Goal: Task Accomplishment & Management: Manage account settings

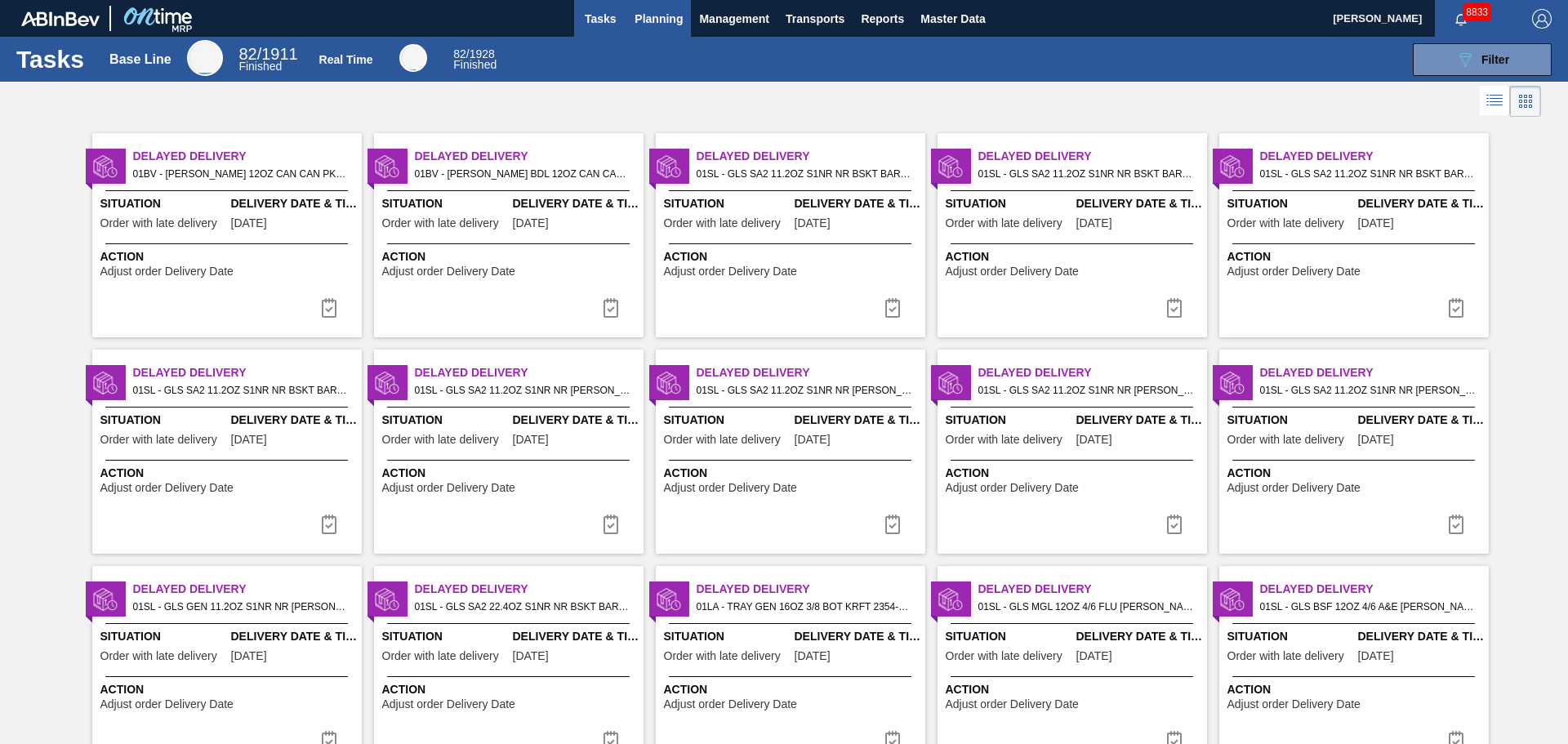
click at [677, 23] on span "Planning" at bounding box center [658, 19] width 48 height 19
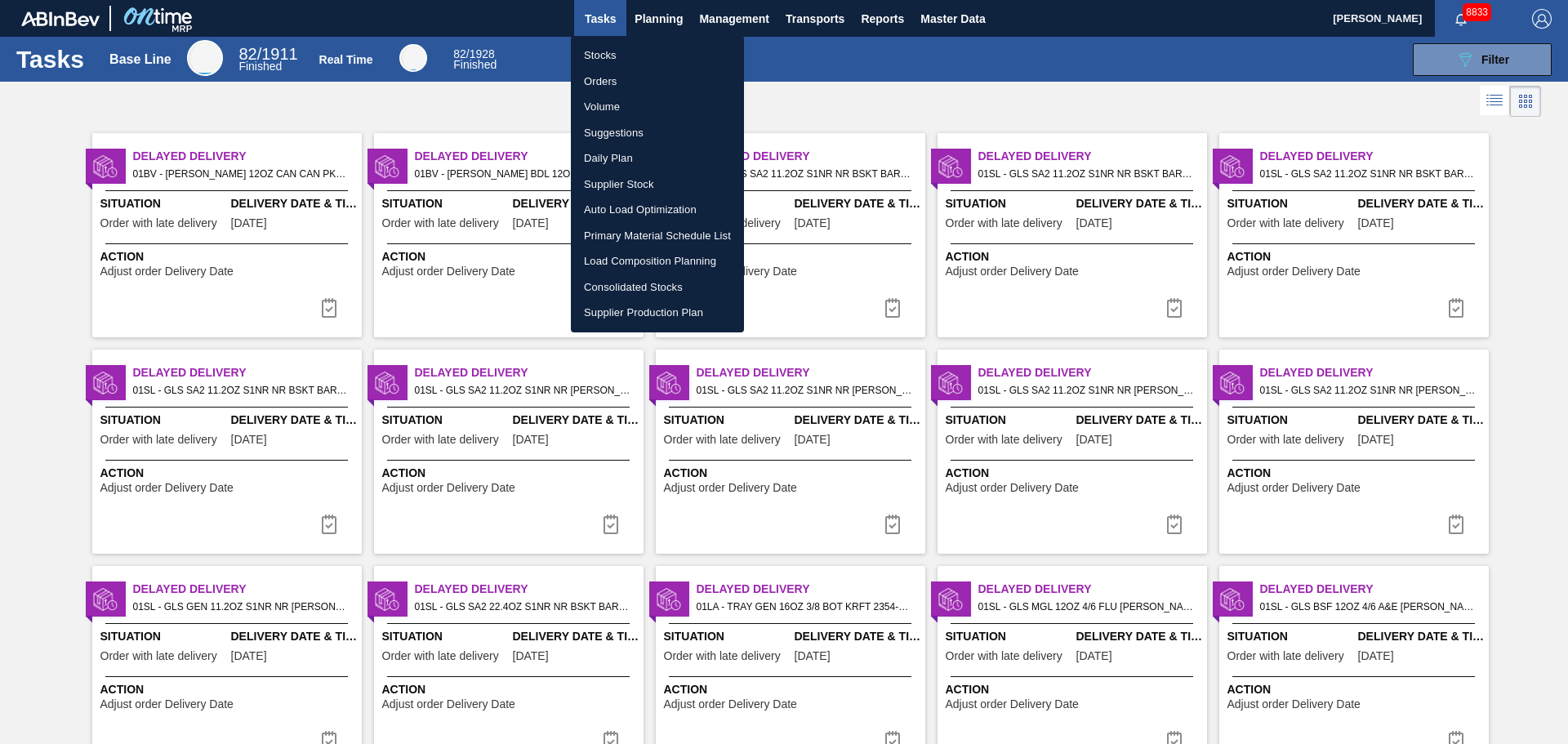
click at [600, 90] on li "Orders" at bounding box center [657, 82] width 173 height 27
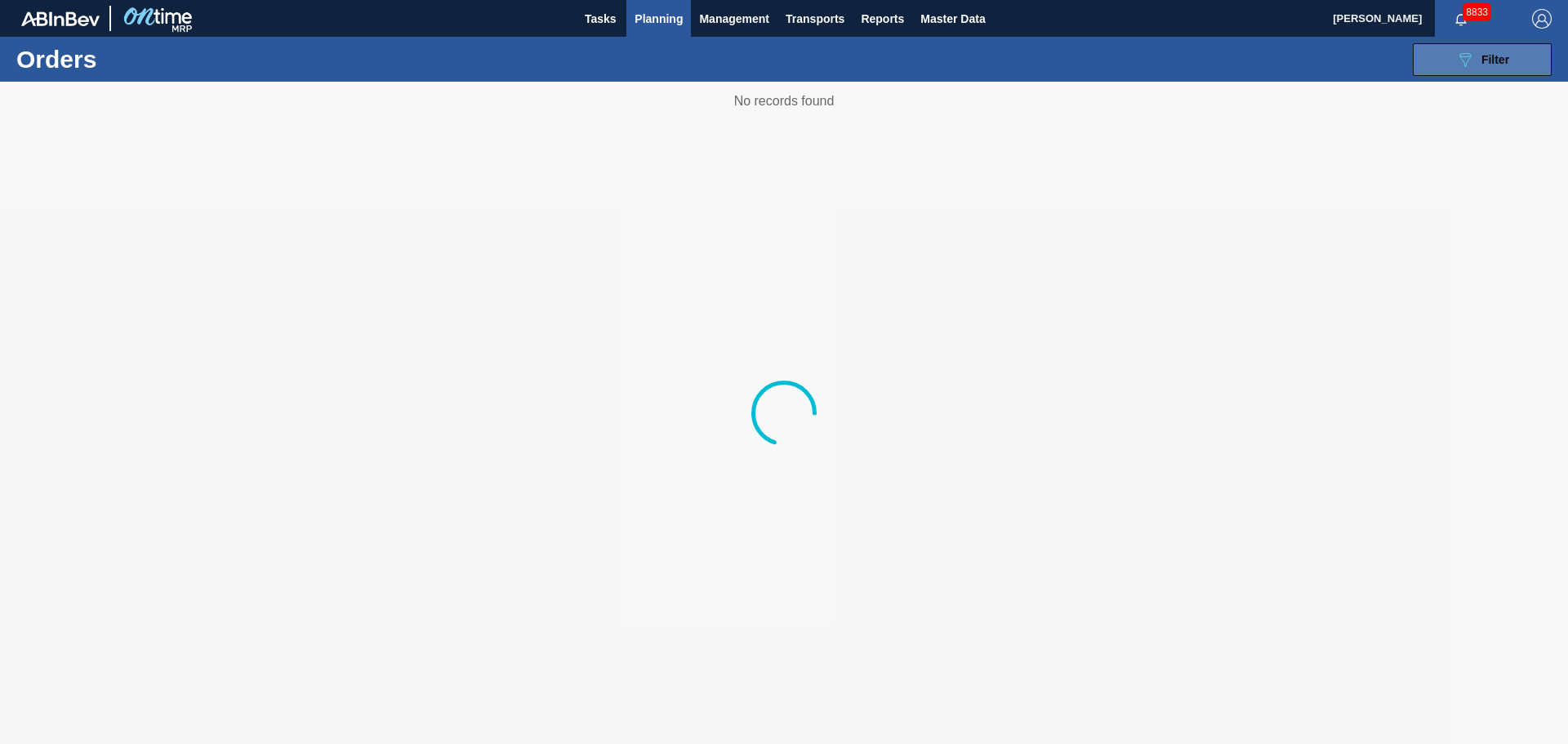
click at [1469, 65] on icon "089F7B8B-B2A5-4AFE-B5C0-19BA573D28AC" at bounding box center [1465, 59] width 19 height 19
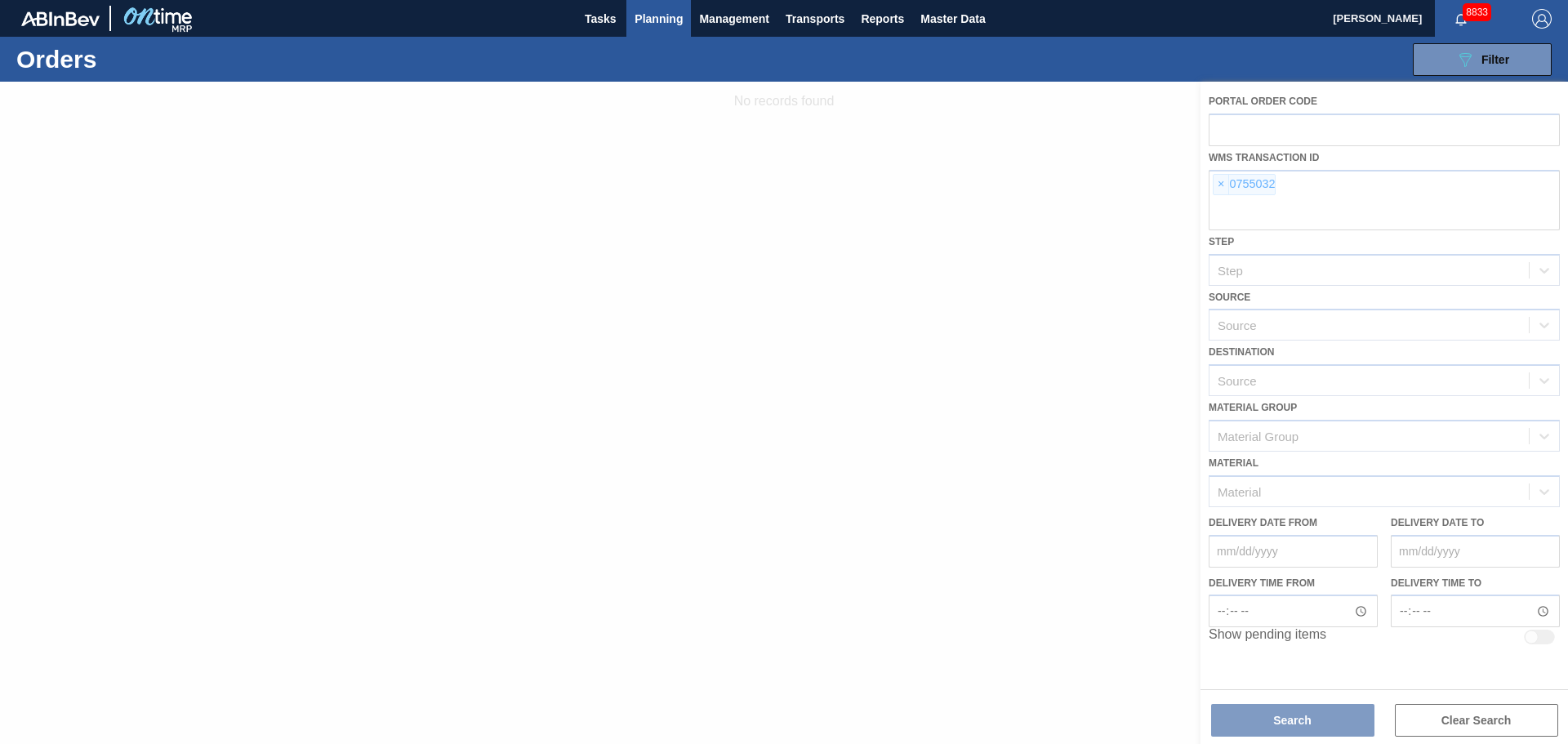
click at [1221, 189] on div at bounding box center [784, 412] width 1568 height 663
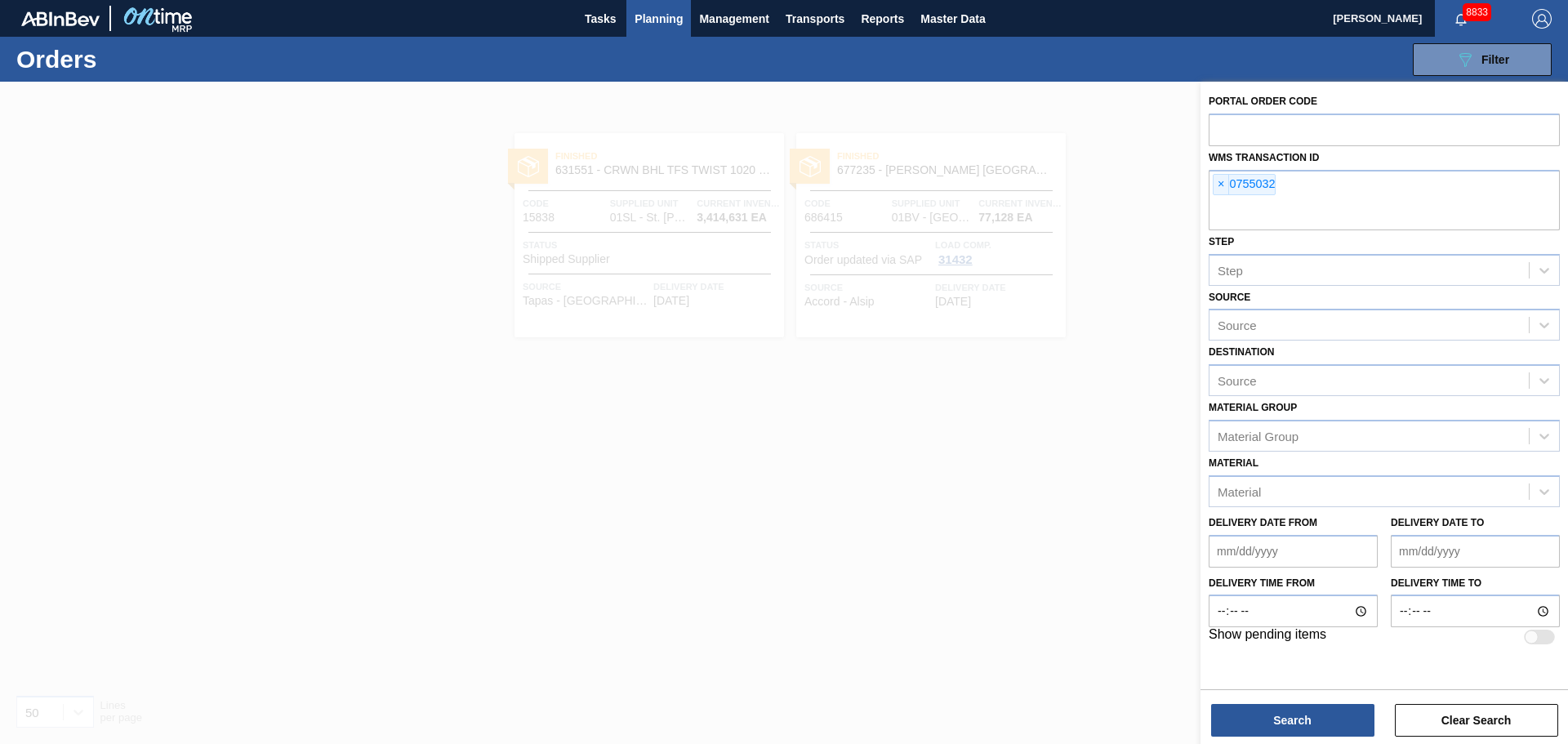
click at [1217, 188] on span "×" at bounding box center [1221, 185] width 16 height 19
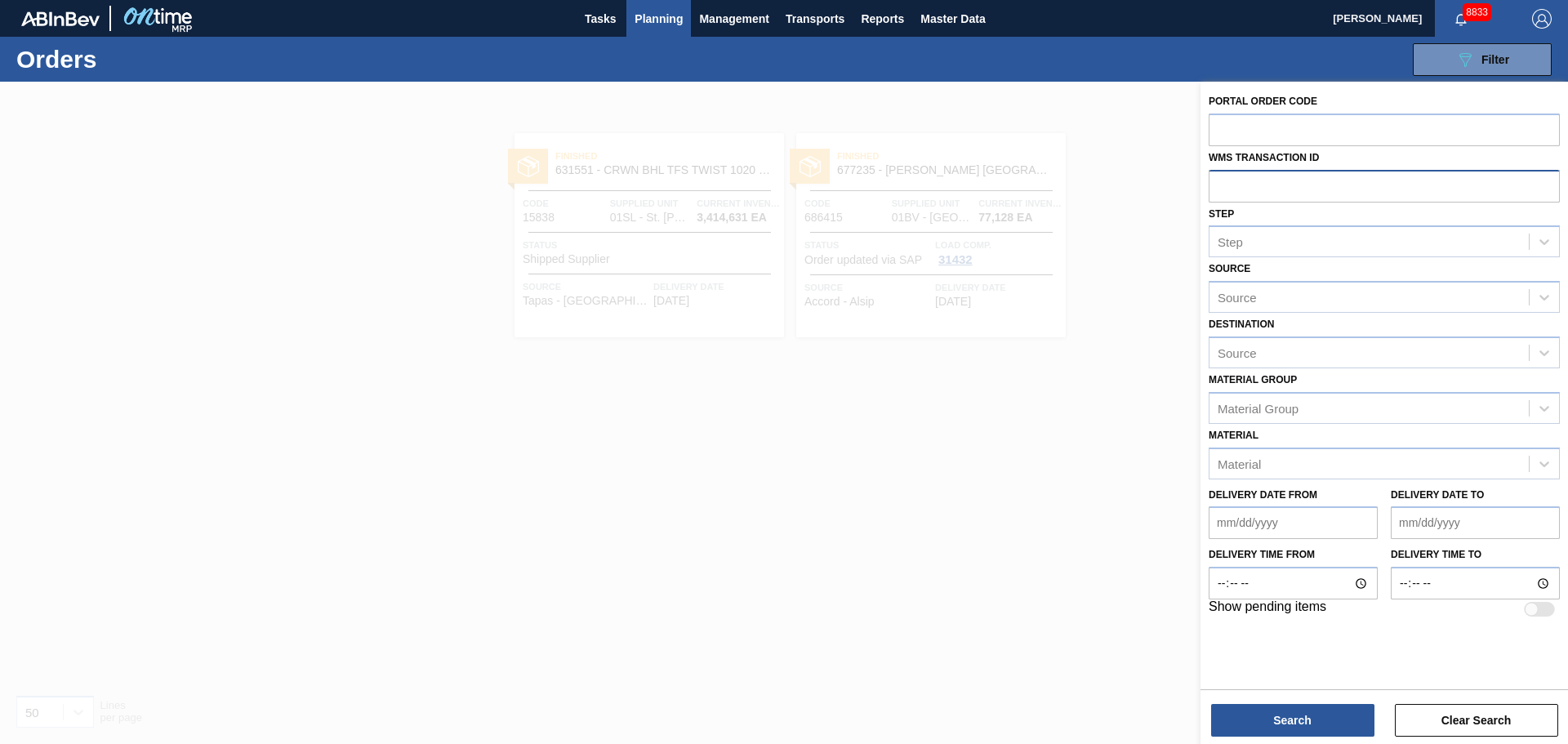
paste input "0551898"
type input "0551898"
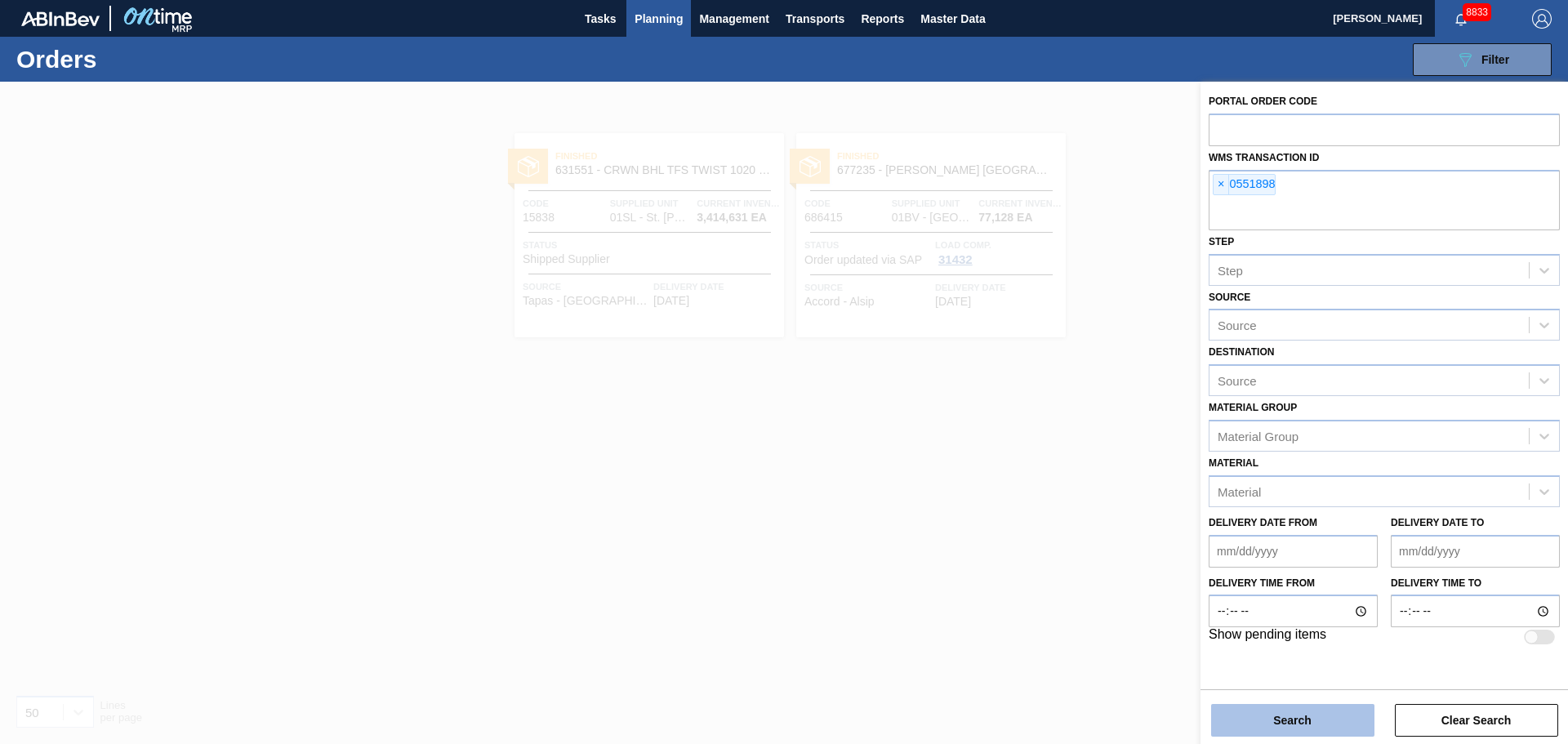
click at [1305, 722] on button "Search" at bounding box center [1292, 720] width 164 height 33
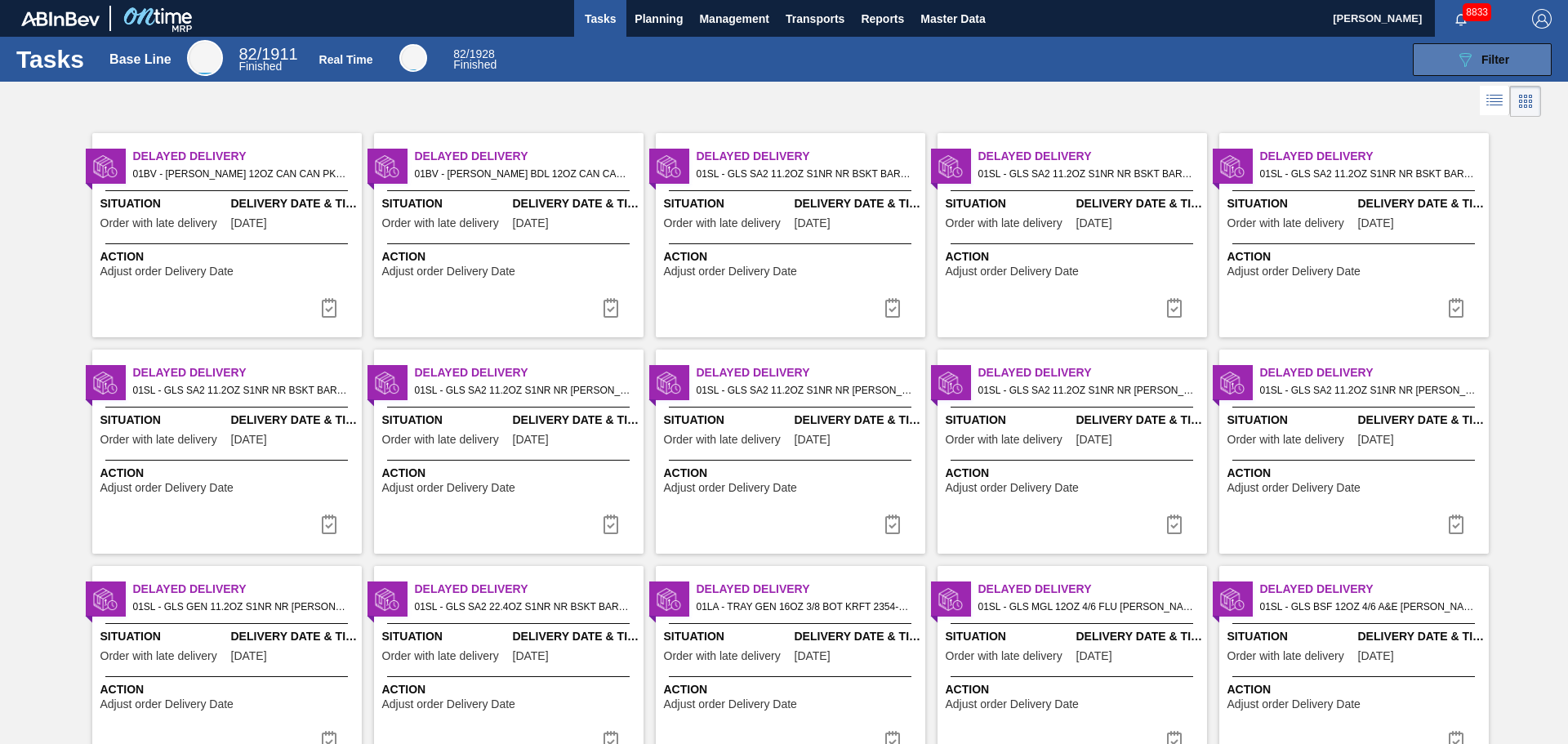
click at [1458, 59] on icon "089F7B8B-B2A5-4AFE-B5C0-19BA573D28AC" at bounding box center [1465, 59] width 19 height 19
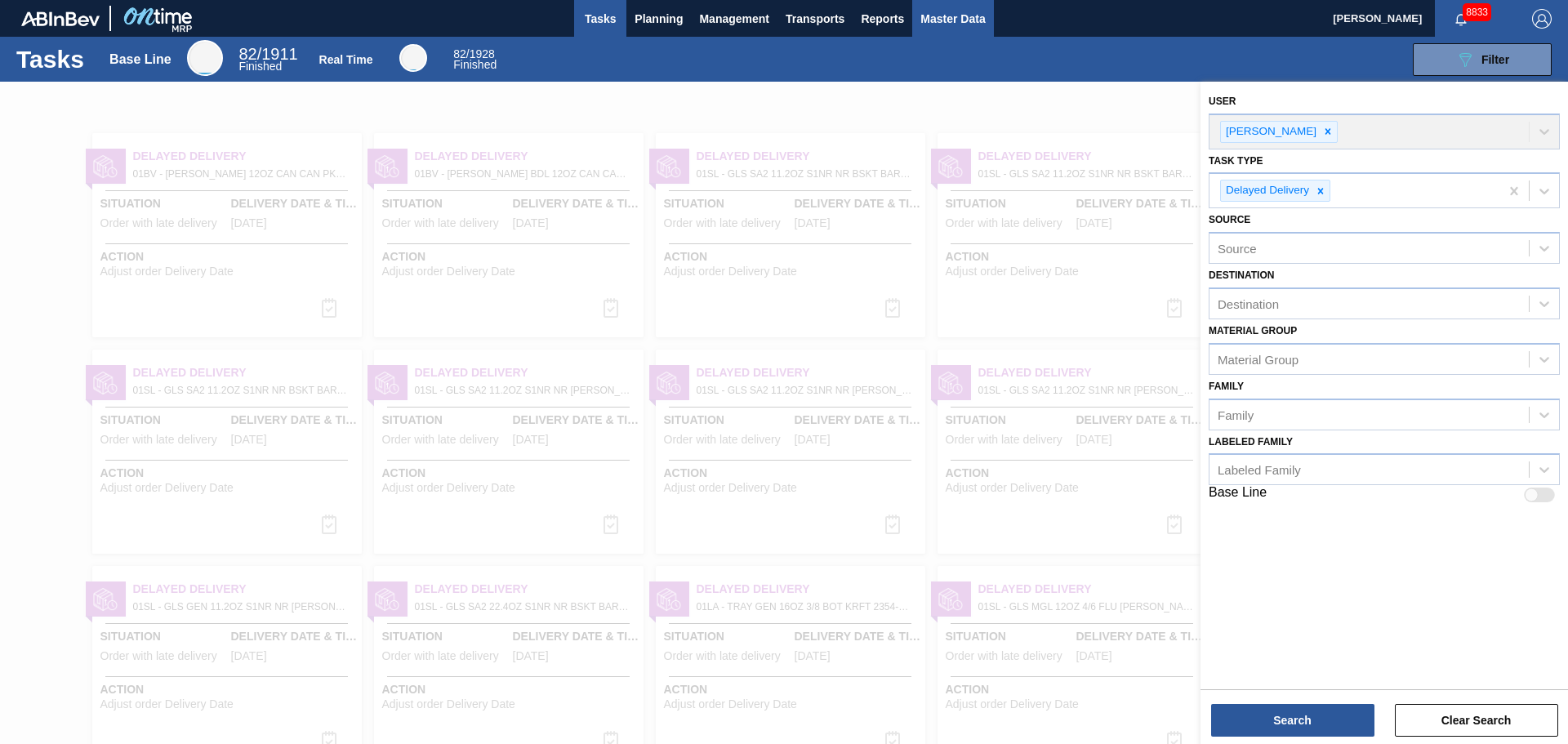
click at [988, 25] on button "Master Data" at bounding box center [952, 19] width 80 height 37
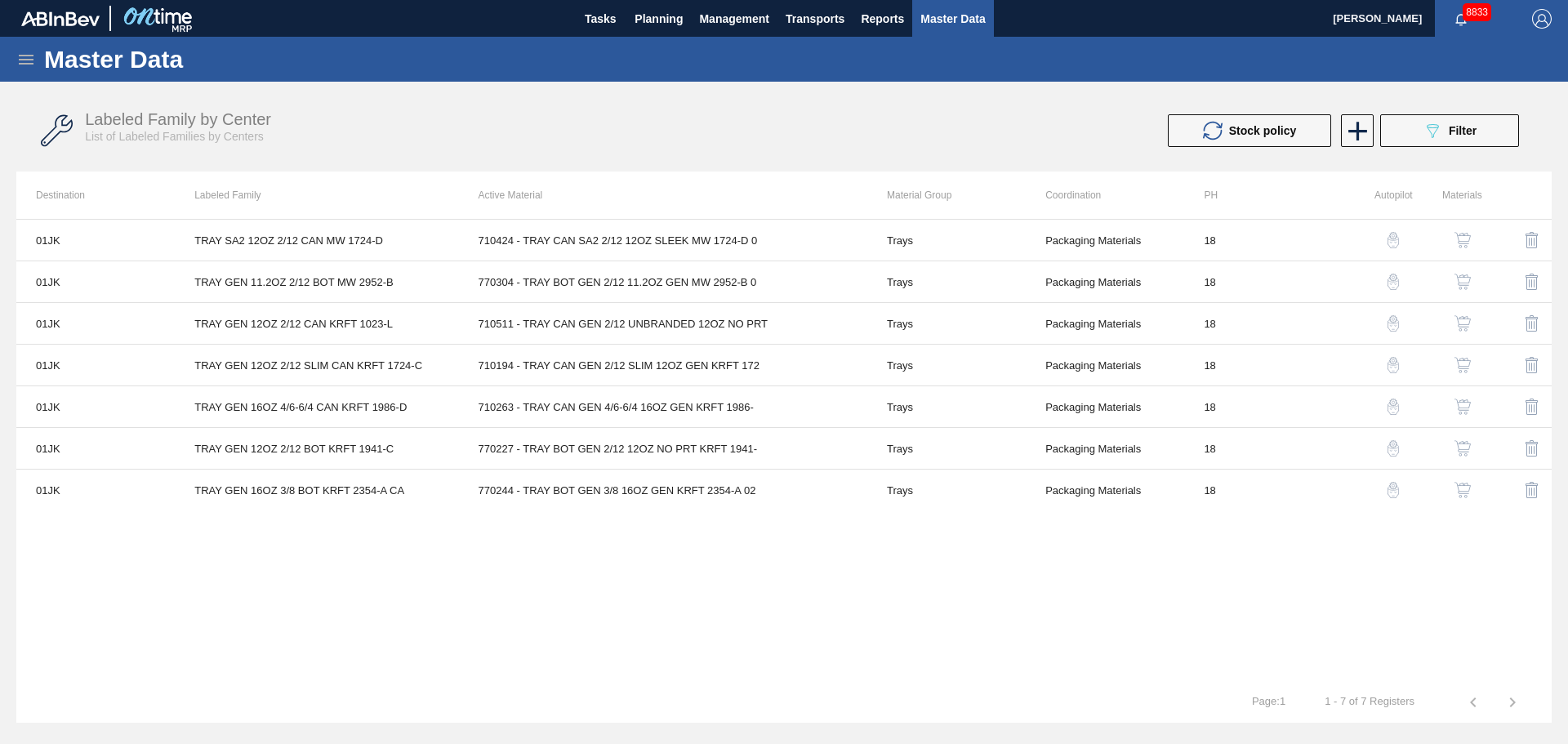
click at [1430, 152] on div "Labeled Family by Center List of Labeled Families by Centers Stock policy 089F7…" at bounding box center [784, 131] width 1535 height 61
click at [1430, 134] on icon "089F7B8B-B2A5-4AFE-B5C0-19BA573D28AC" at bounding box center [1433, 131] width 19 height 19
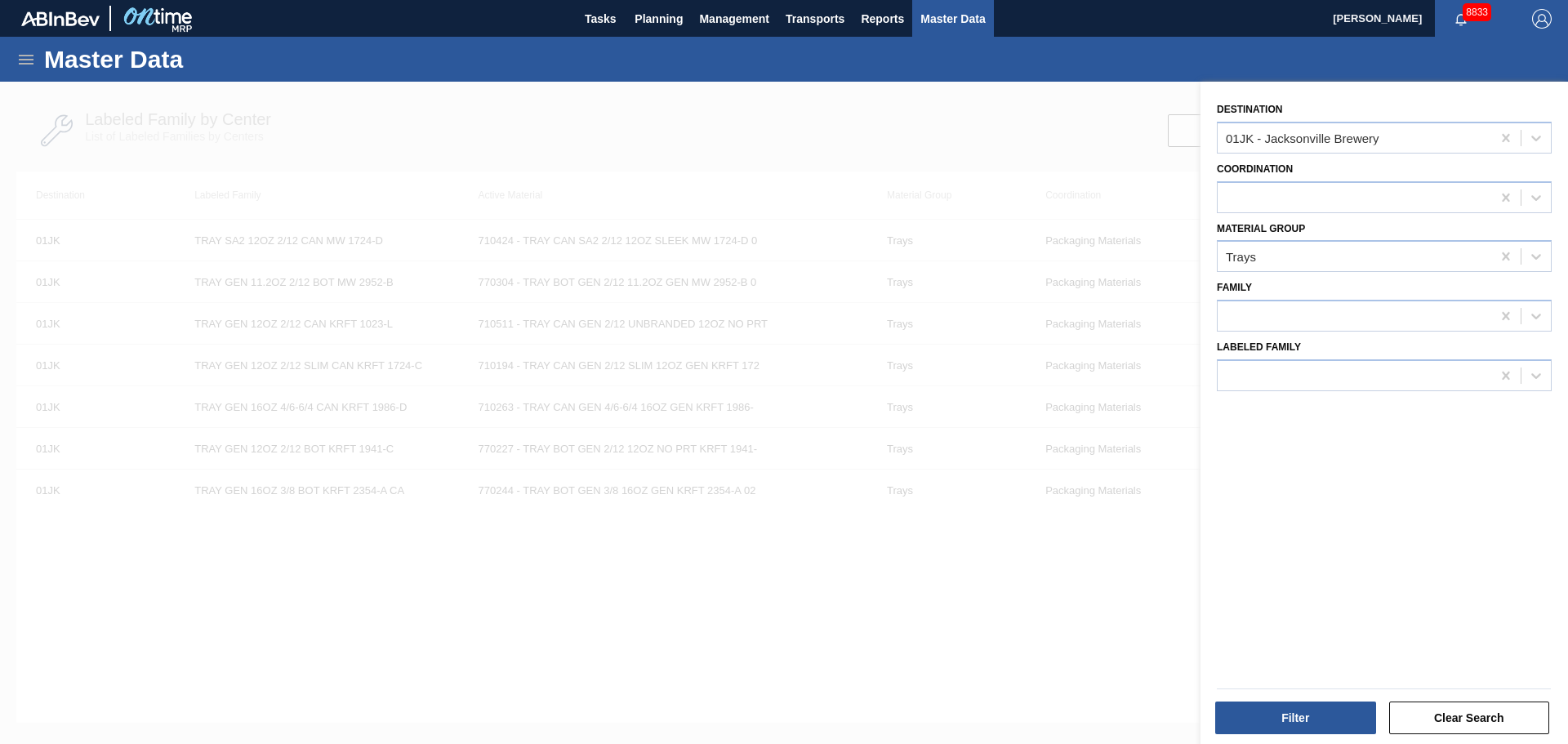
click at [1080, 645] on div at bounding box center [784, 453] width 1568 height 744
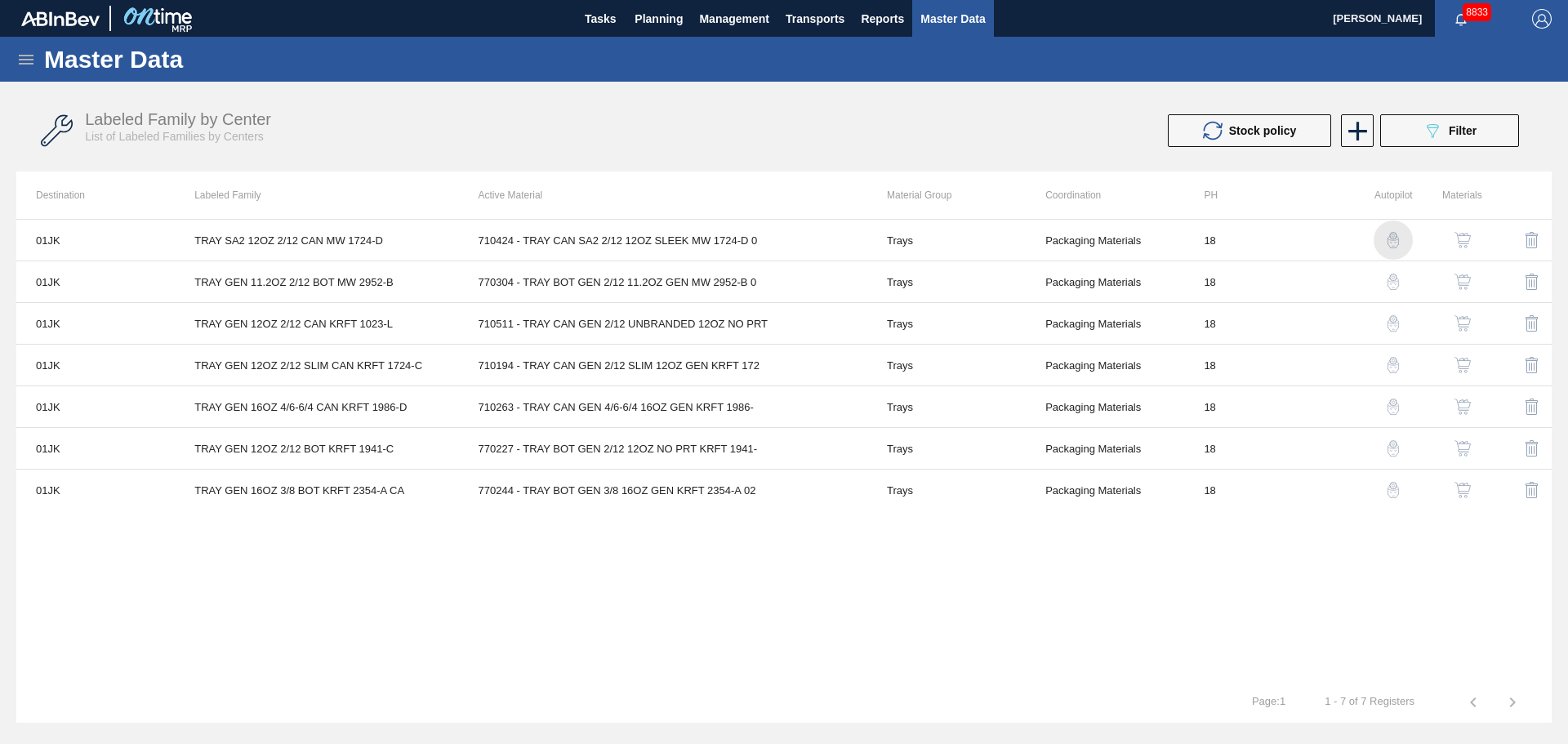
click at [1391, 237] on img "button" at bounding box center [1393, 240] width 16 height 16
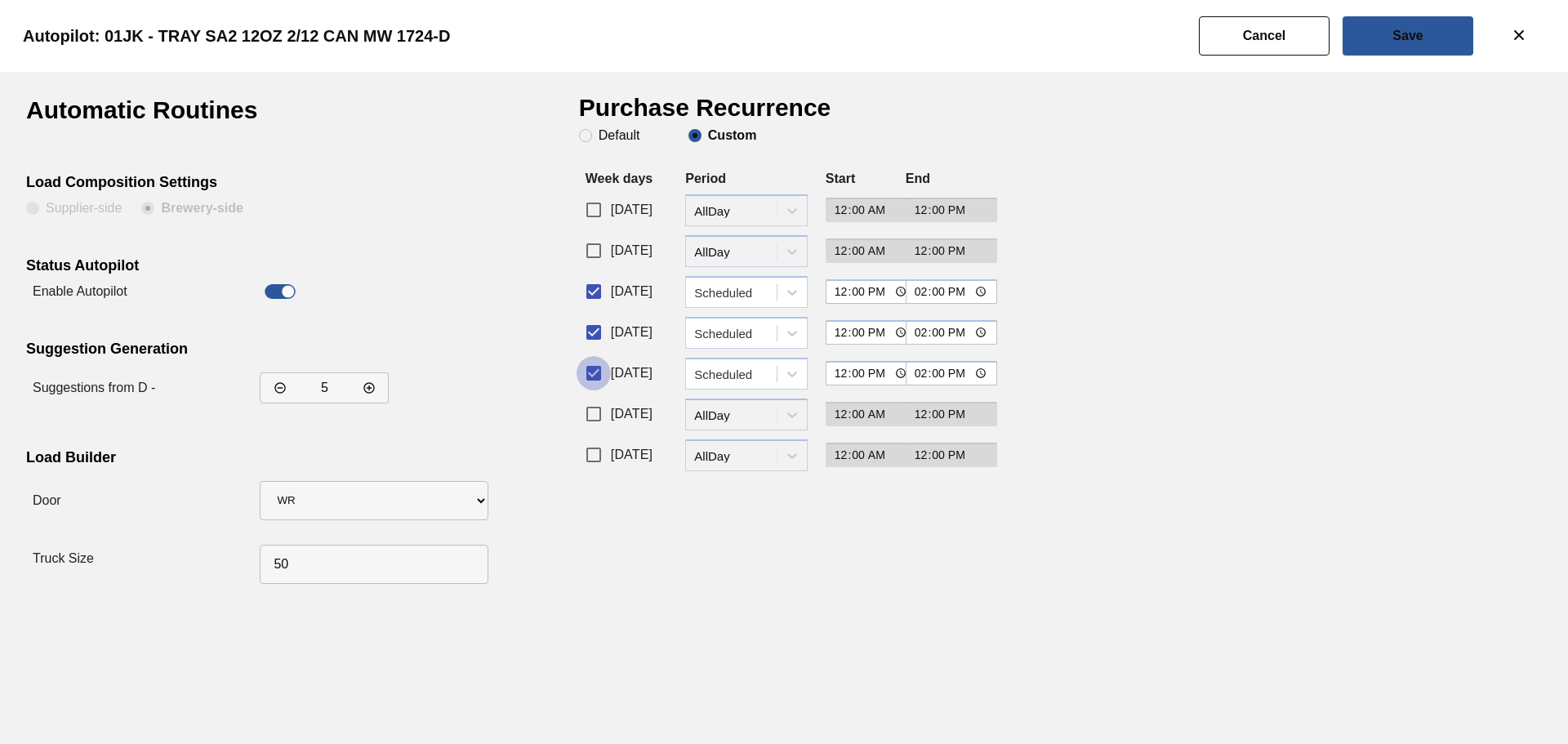
click at [596, 368] on input "Thursday" at bounding box center [593, 373] width 34 height 35
checkbox input "false"
click at [596, 338] on input "Wednesday" at bounding box center [593, 332] width 34 height 35
checkbox input "false"
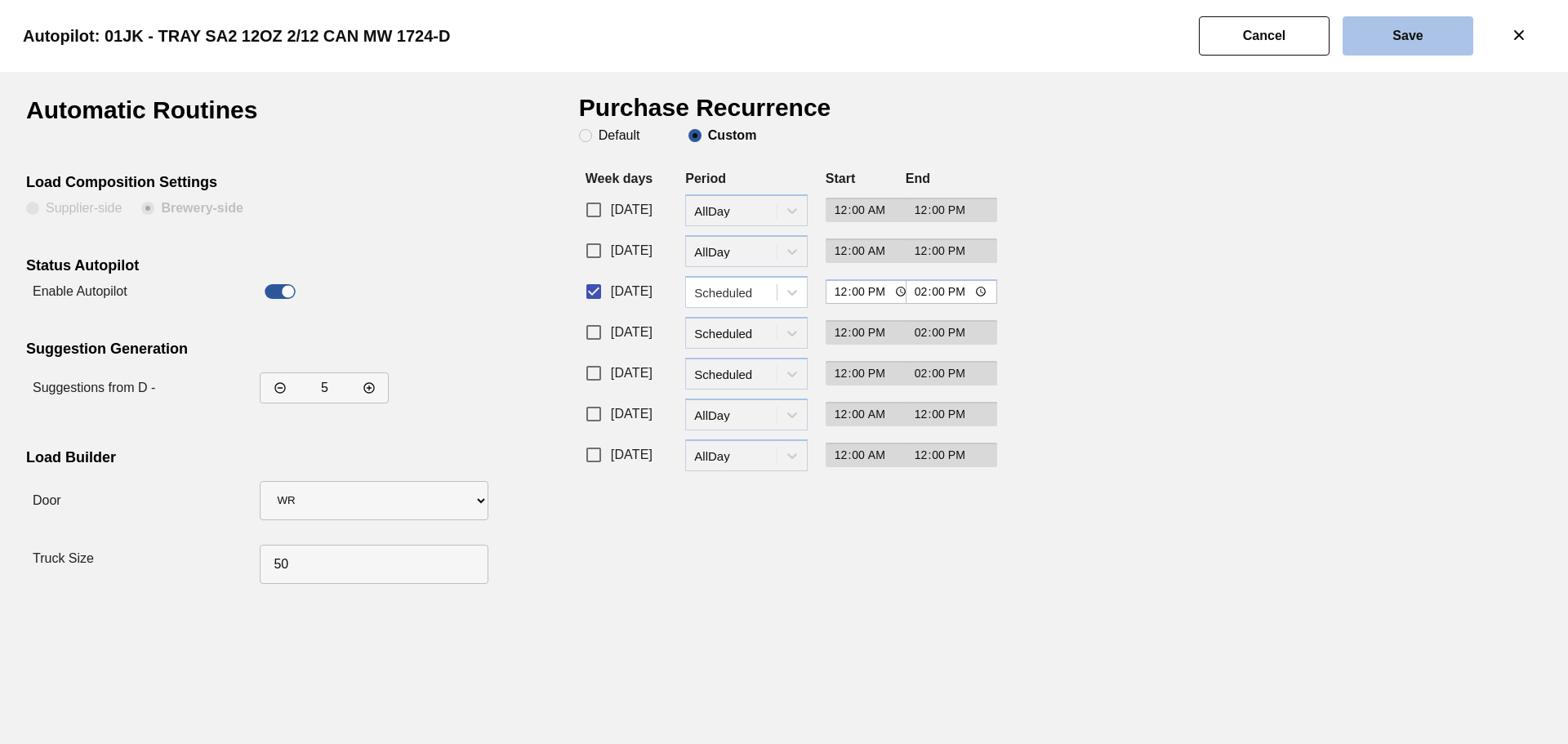
click at [1391, 33] on button "Save" at bounding box center [1408, 35] width 131 height 39
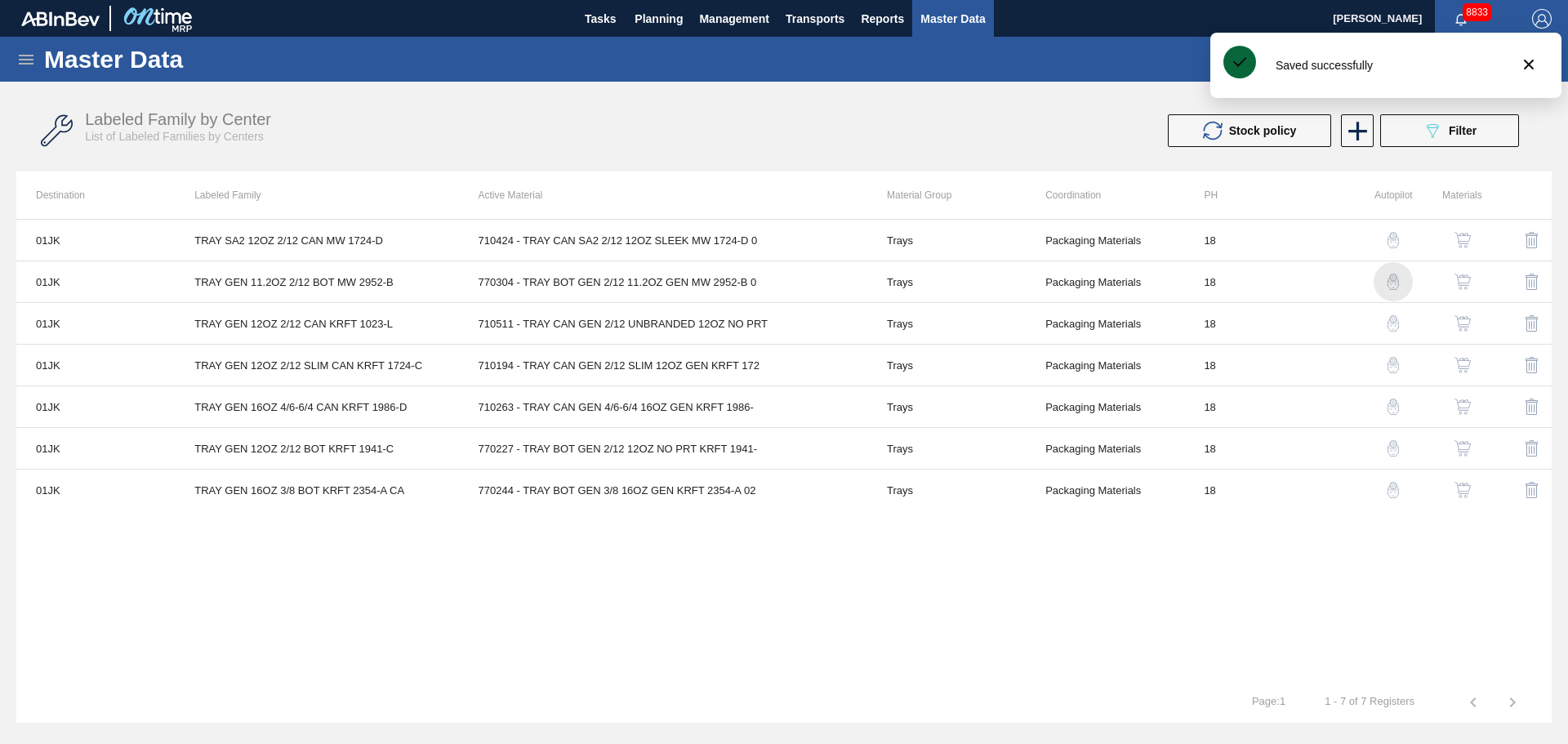
click at [1390, 281] on img "button" at bounding box center [1393, 281] width 16 height 16
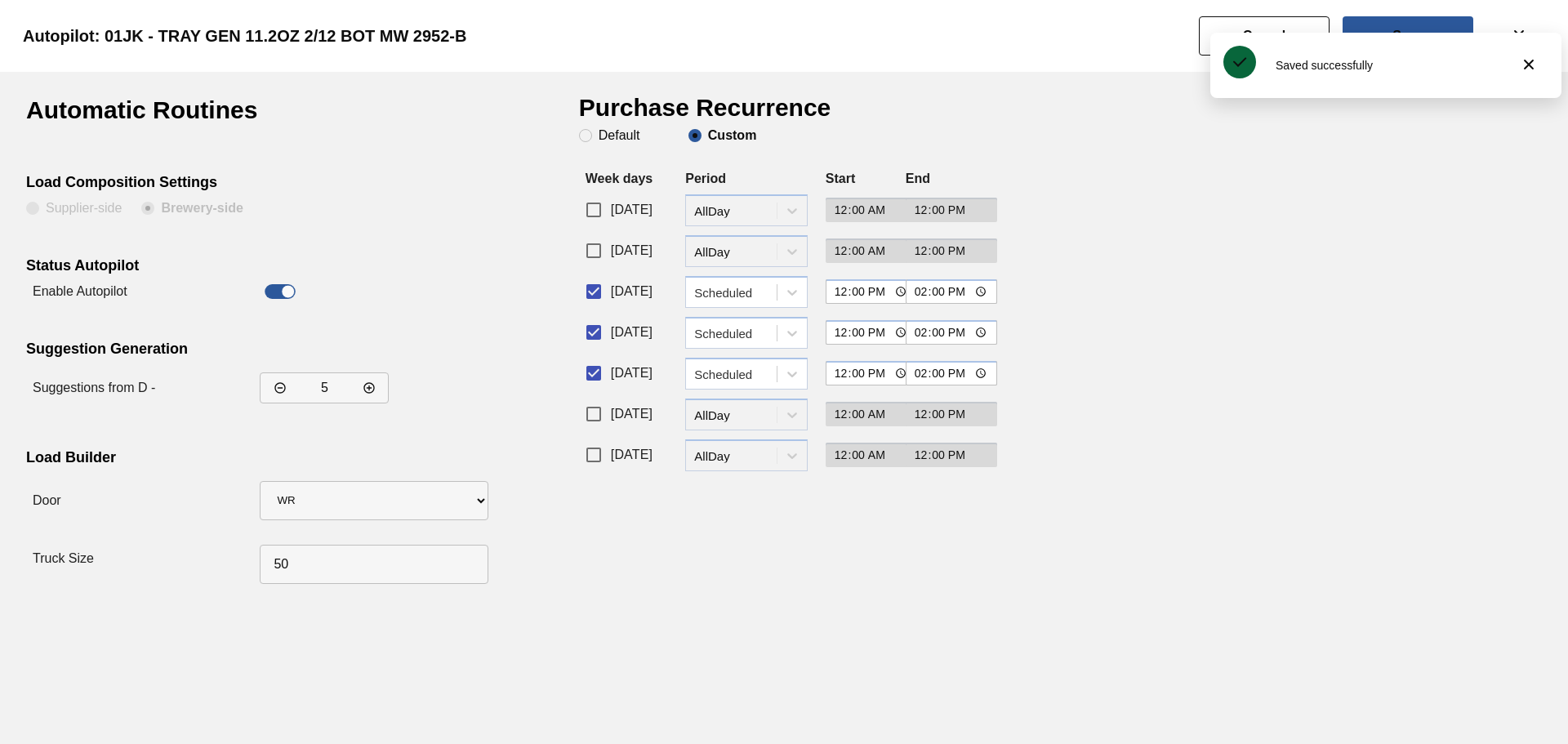
click at [596, 328] on input "Wednesday" at bounding box center [593, 332] width 34 height 35
checkbox input "false"
click at [593, 368] on input "Thursday" at bounding box center [593, 373] width 34 height 35
checkbox input "false"
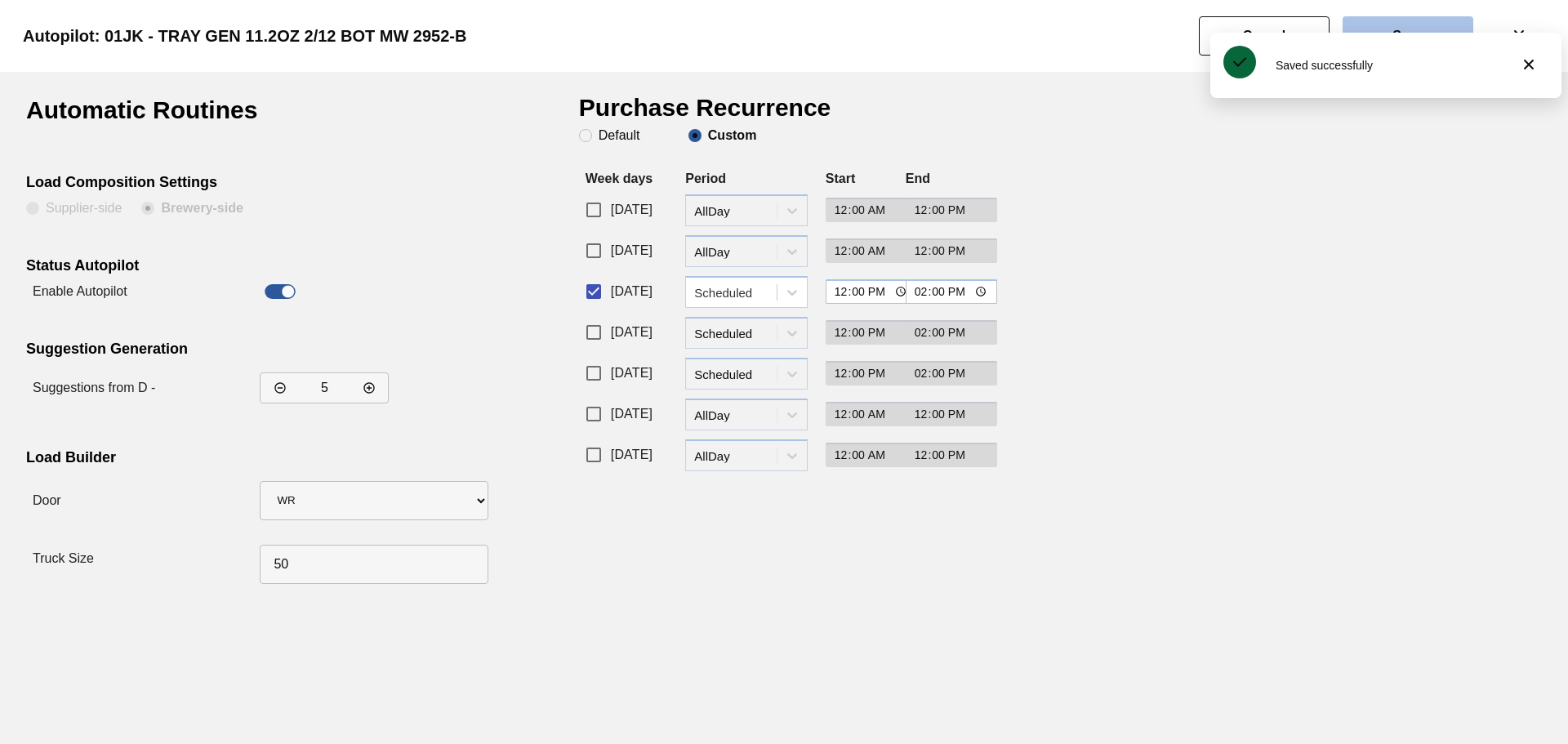
click at [1433, 21] on button "Save" at bounding box center [1408, 35] width 131 height 39
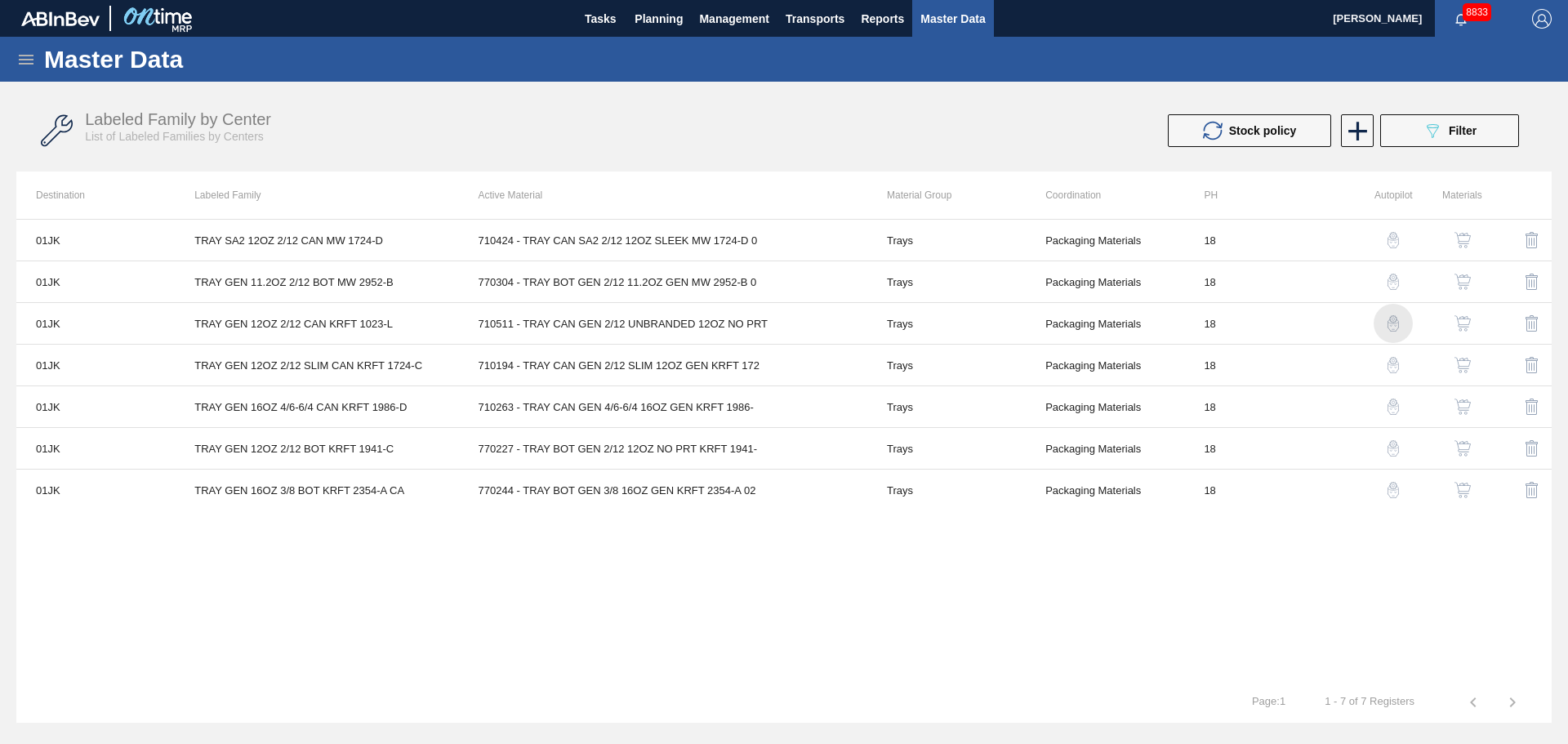
click at [1396, 328] on img "button" at bounding box center [1393, 323] width 16 height 16
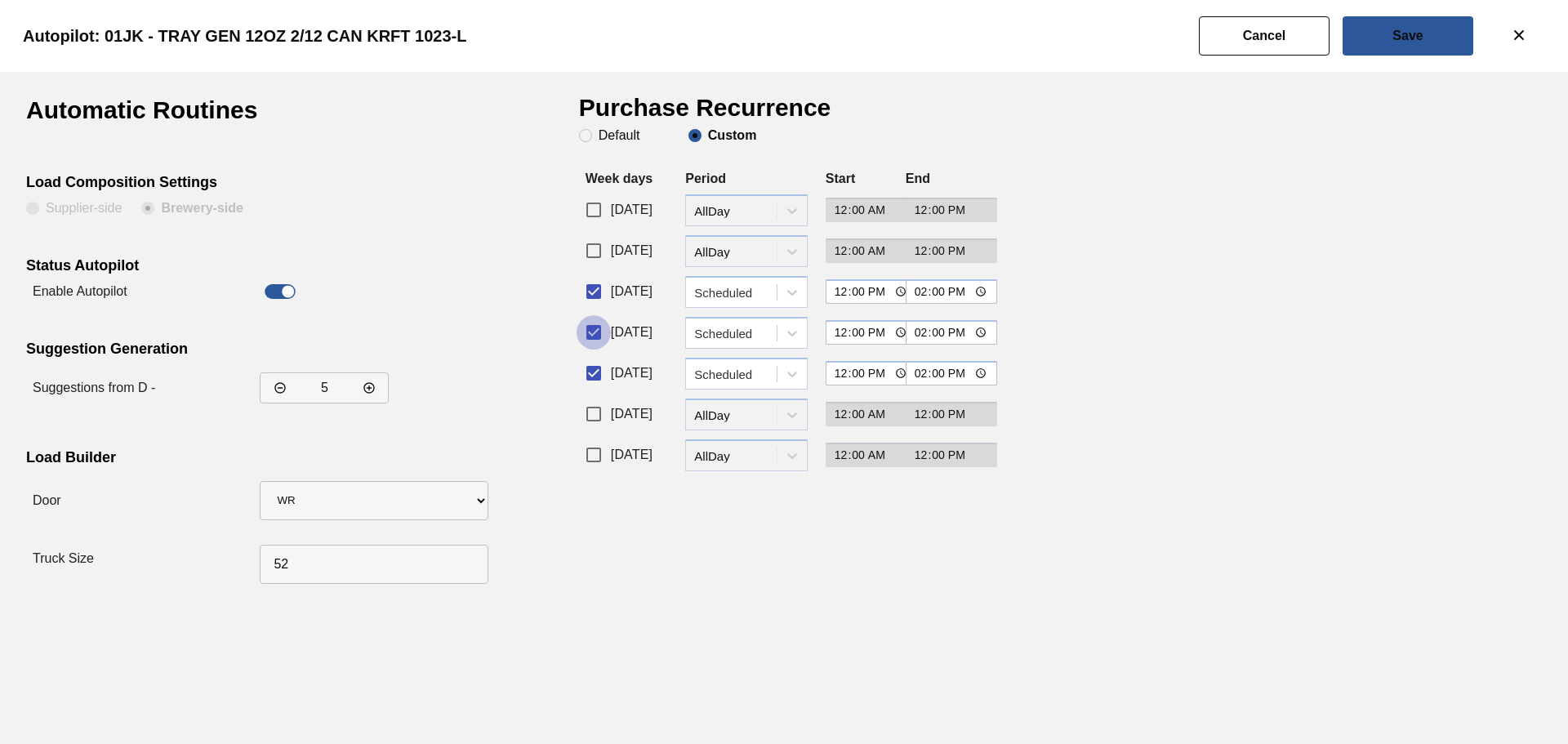
click at [593, 328] on input "Wednesday" at bounding box center [593, 332] width 34 height 35
checkbox input "false"
click at [593, 373] on input "Thursday" at bounding box center [593, 373] width 34 height 35
checkbox input "false"
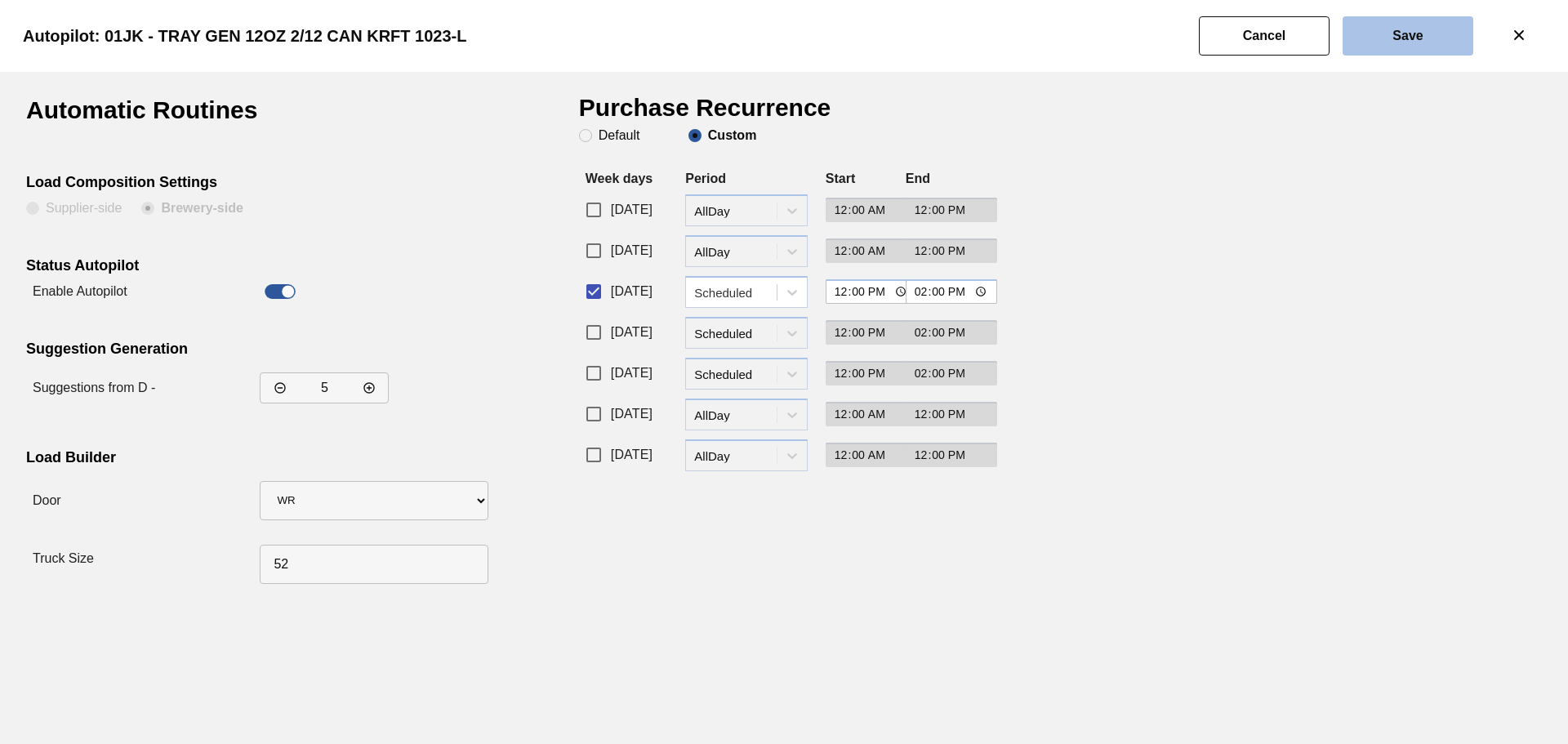
click at [1408, 47] on button "Save" at bounding box center [1408, 35] width 131 height 39
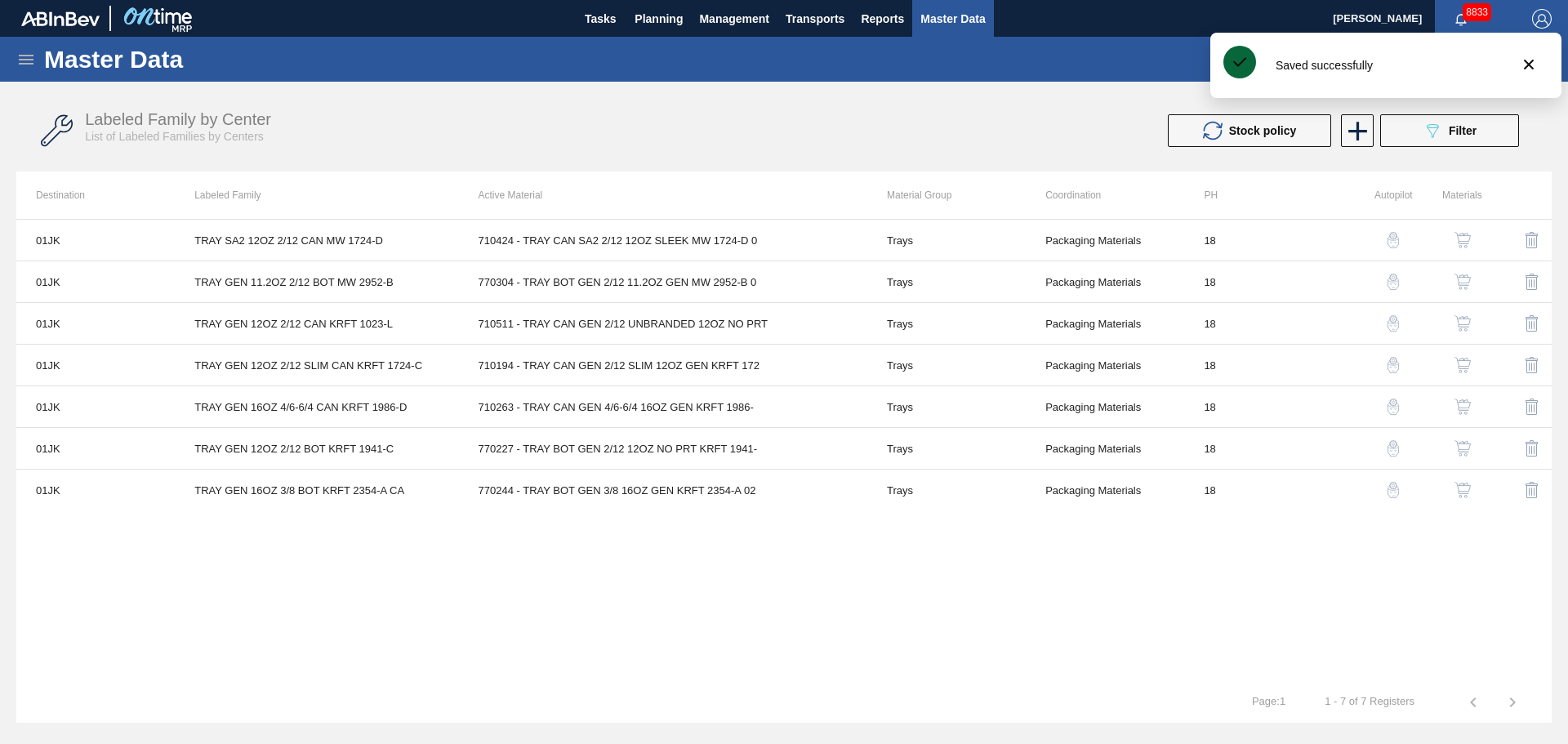
click at [1393, 364] on img "button" at bounding box center [1393, 365] width 16 height 16
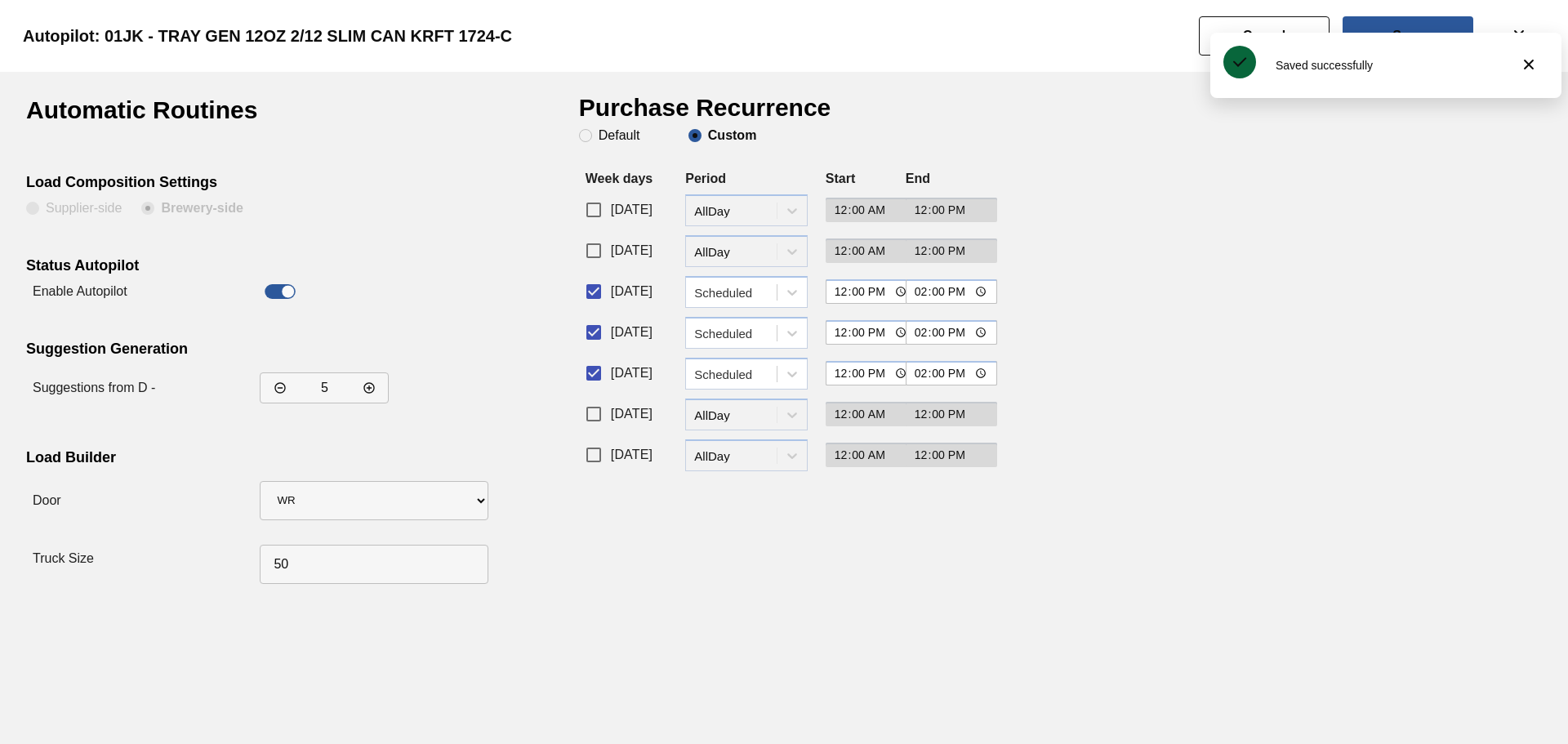
drag, startPoint x: 593, startPoint y: 322, endPoint x: 595, endPoint y: 349, distance: 27.1
click at [593, 323] on input "Wednesday" at bounding box center [593, 332] width 34 height 35
checkbox input "false"
click at [597, 364] on input "Thursday" at bounding box center [593, 373] width 34 height 35
checkbox input "false"
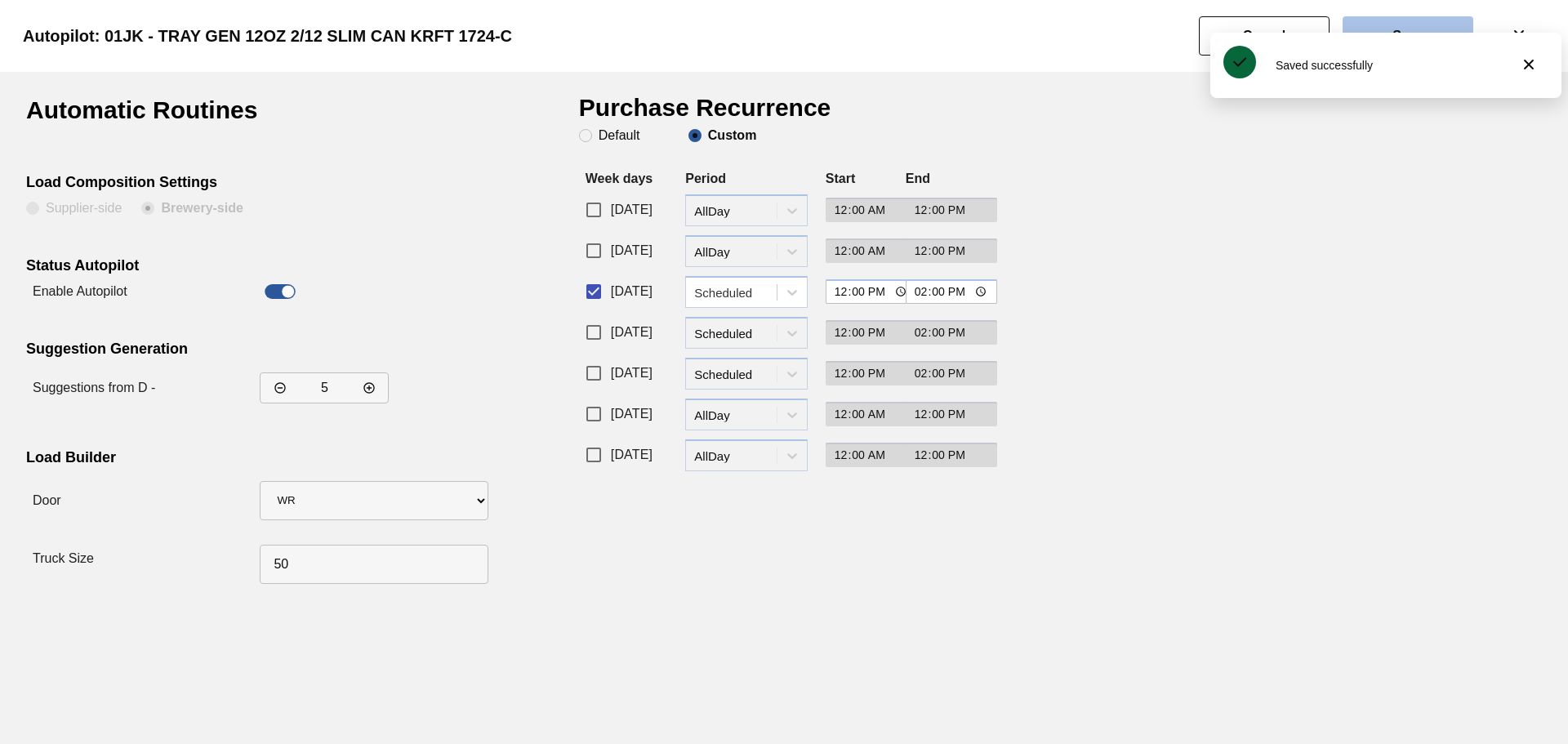
click at [0, 0] on slot "Save" at bounding box center [0, 0] width 0 height 0
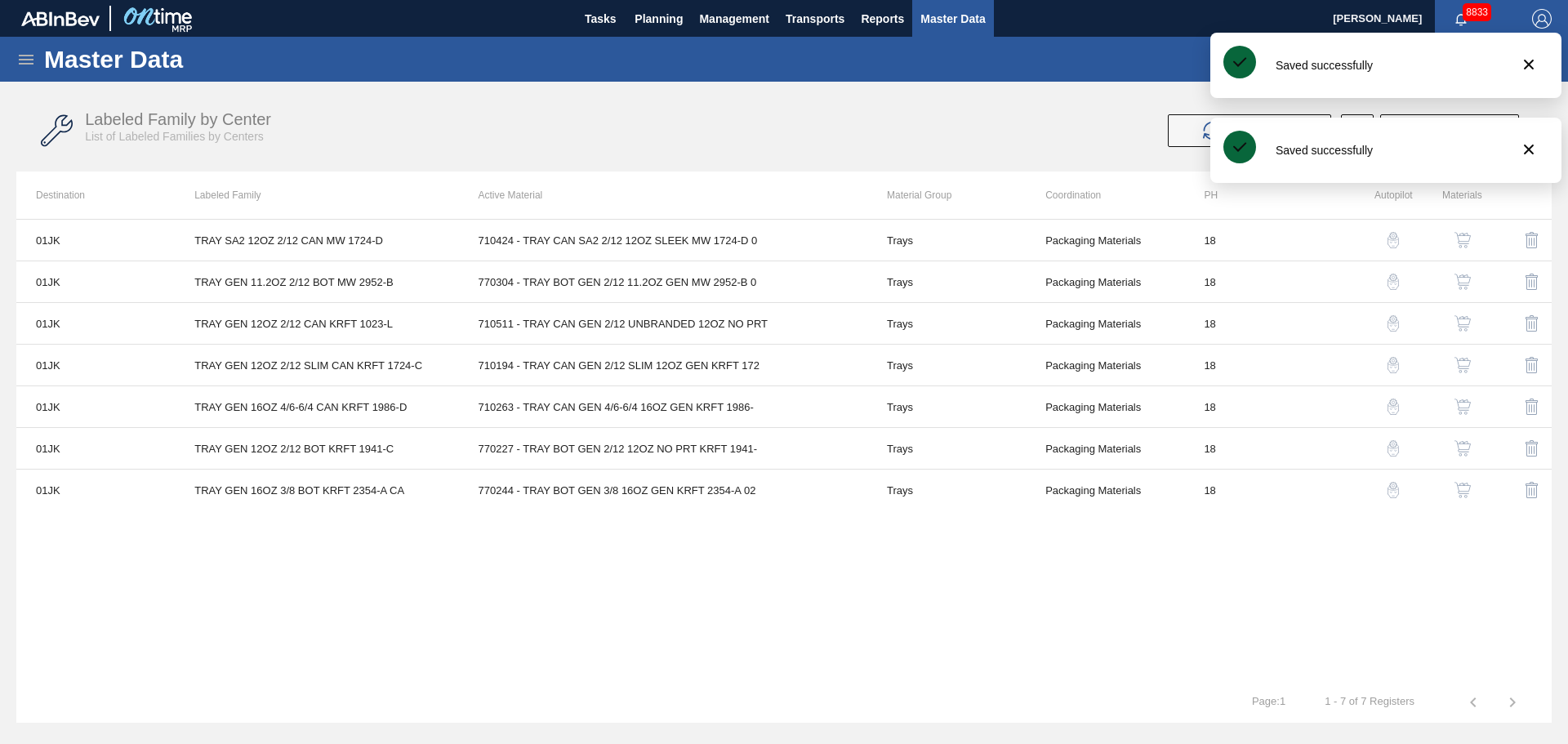
click at [1392, 367] on img "button" at bounding box center [1393, 365] width 16 height 16
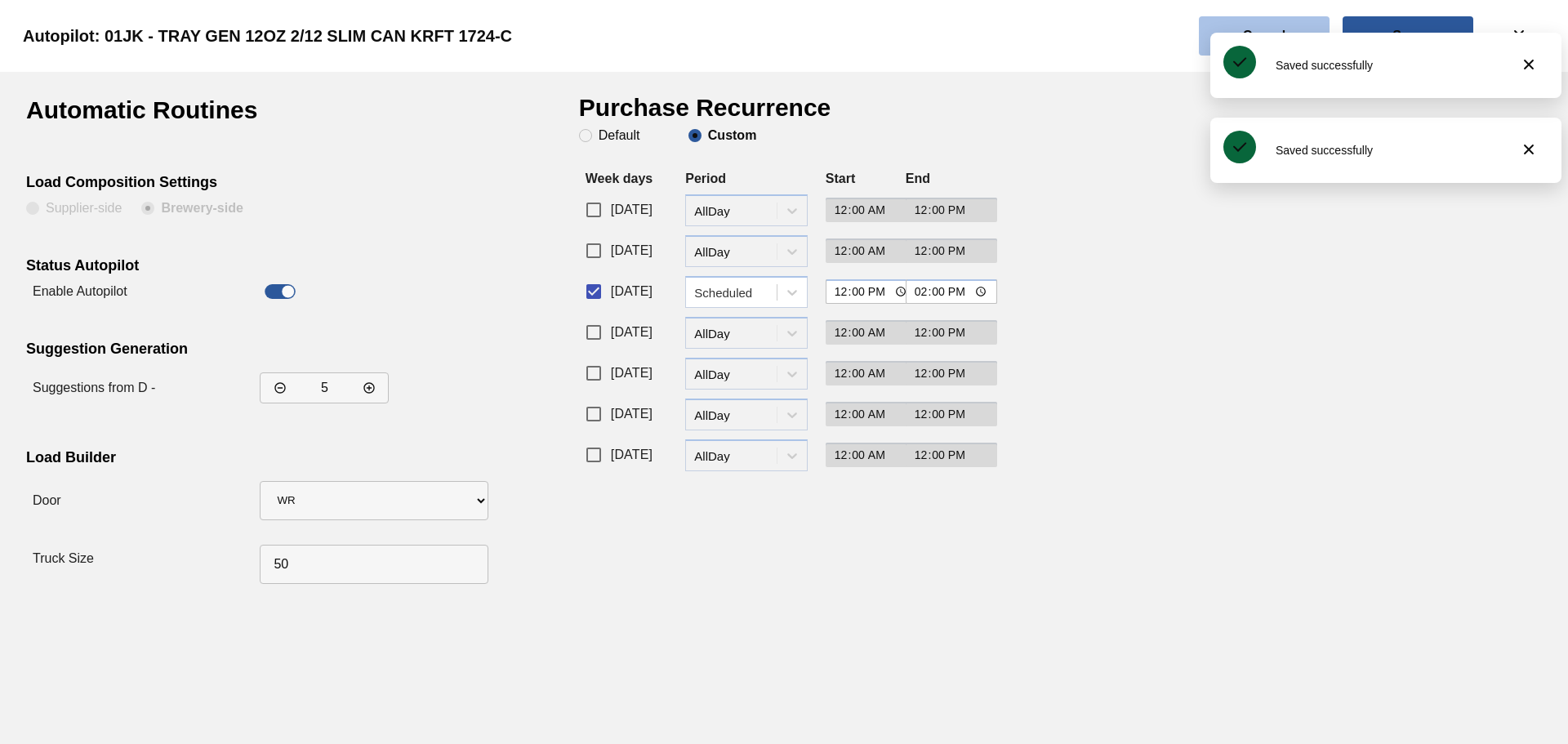
click at [1267, 26] on button "Cancel" at bounding box center [1265, 35] width 131 height 39
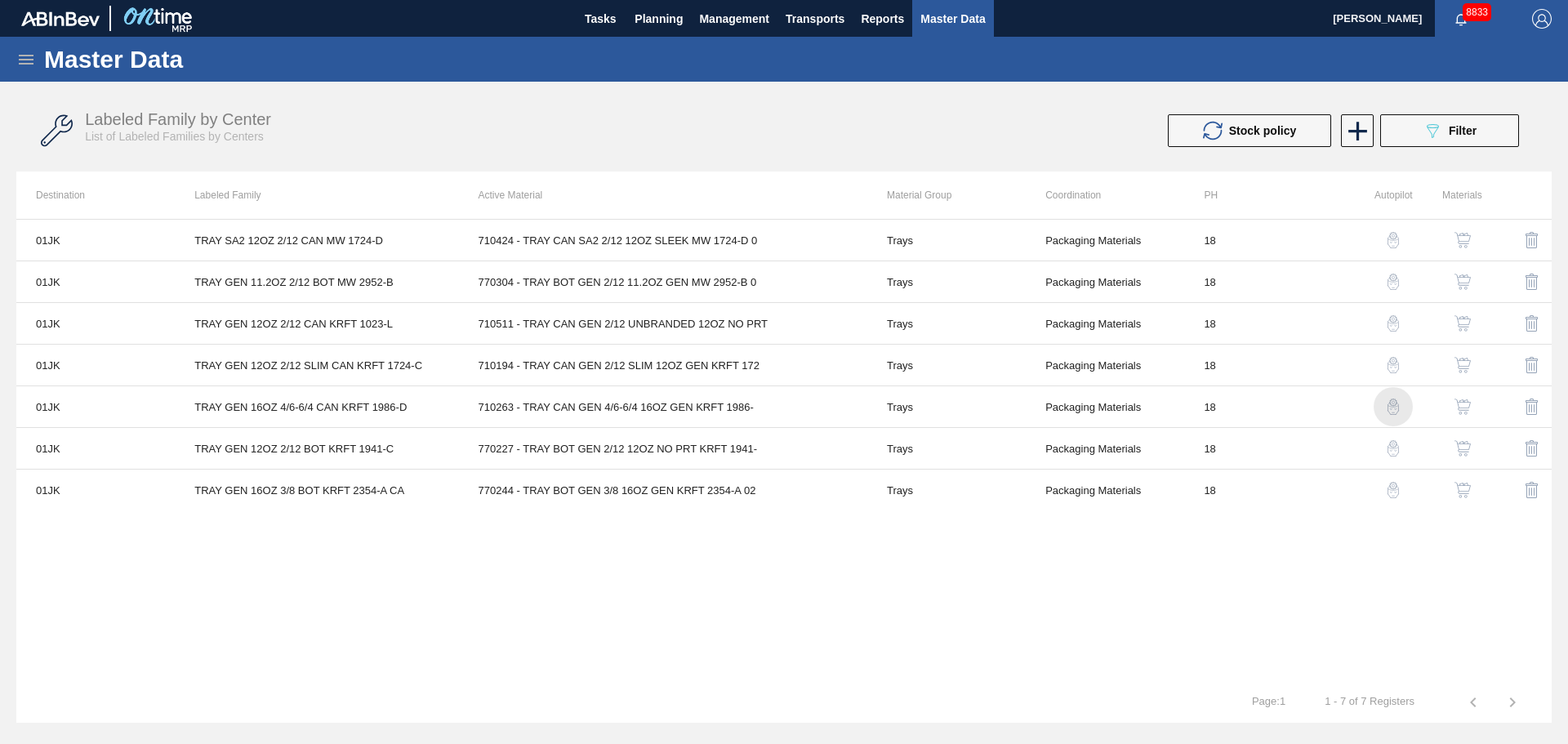
click at [1394, 406] on img "button" at bounding box center [1393, 407] width 16 height 16
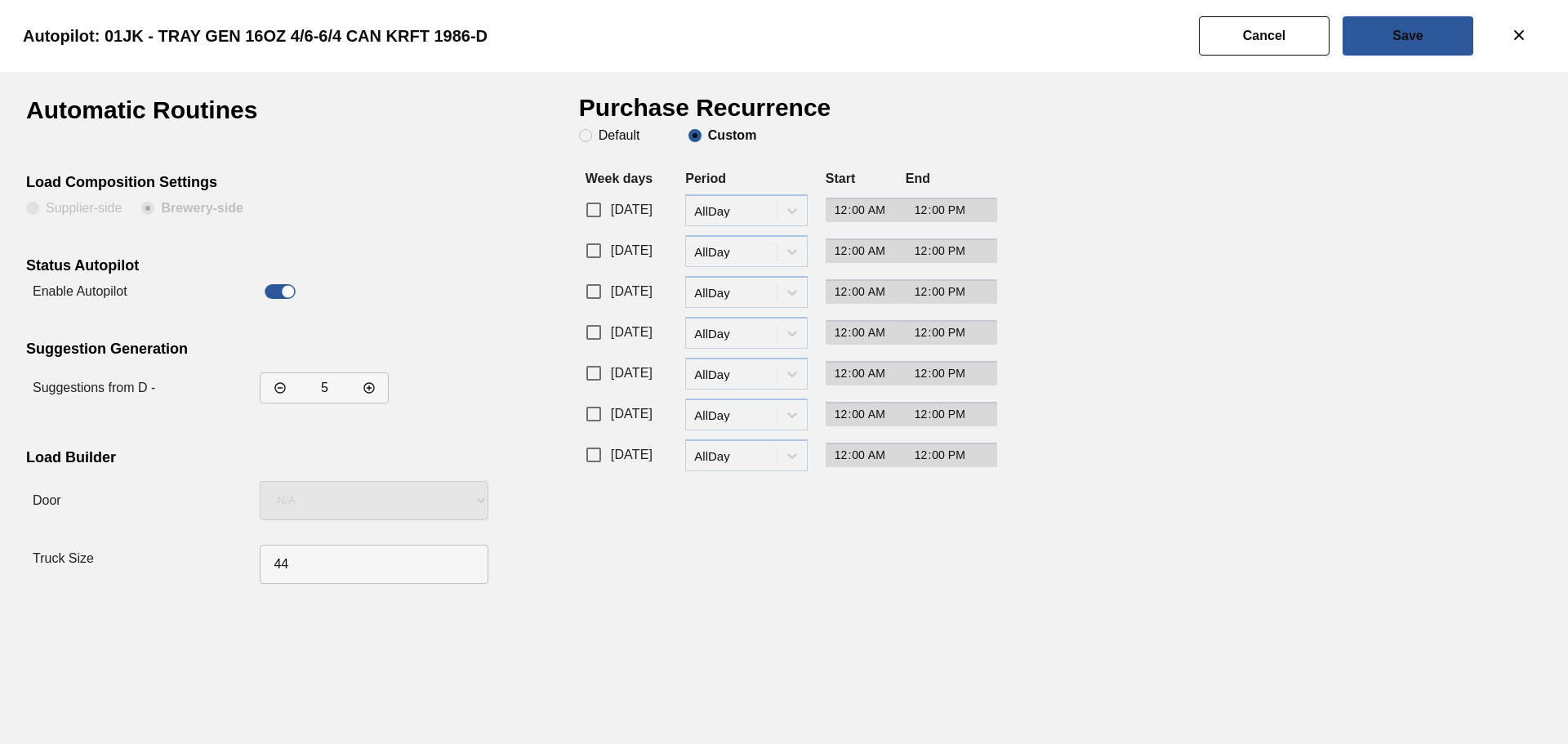
checkbox input "true"
type input "12:00"
type input "14:00"
checkbox input "true"
type input "12:00"
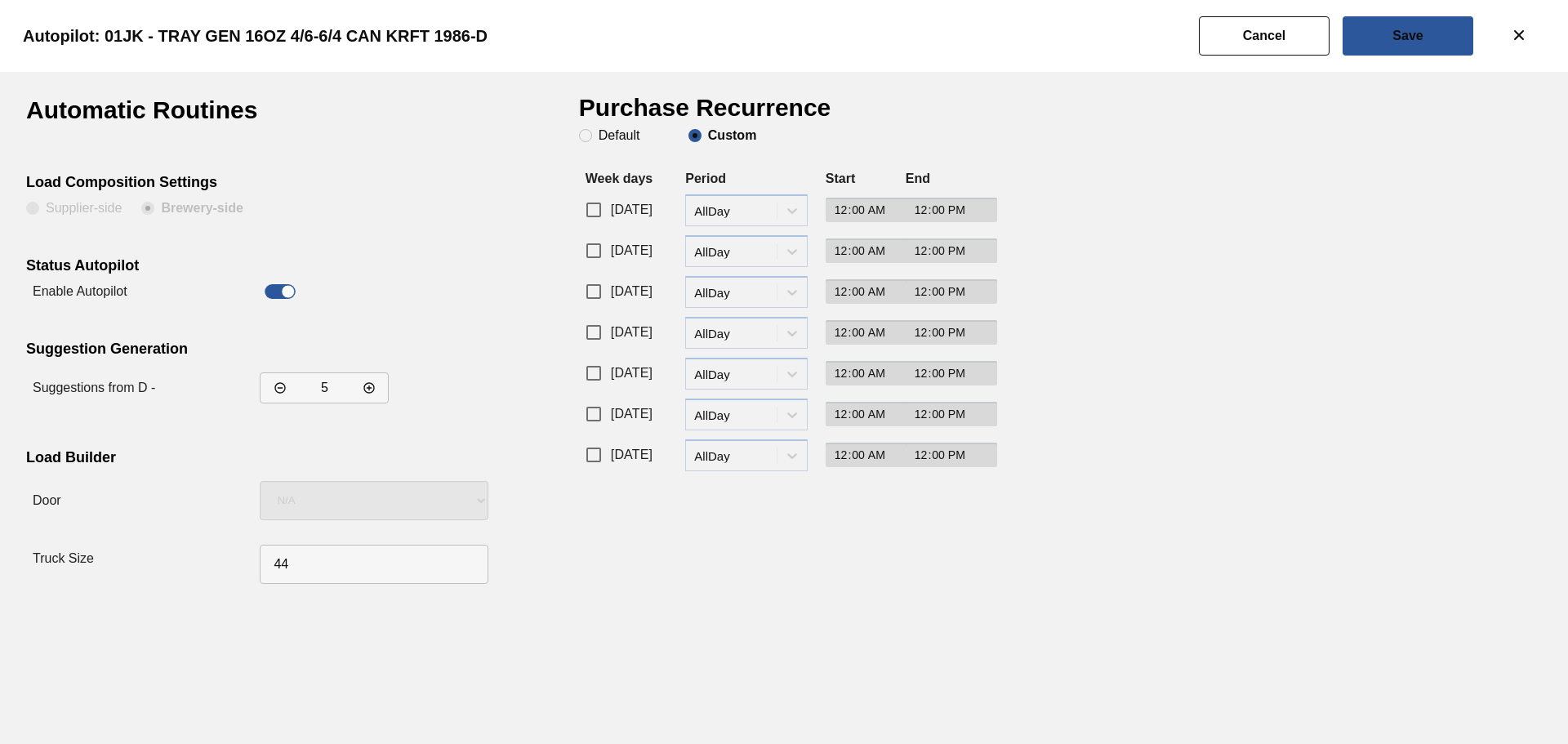
type input "14:00"
checkbox input "true"
type input "12:00"
type input "14:00"
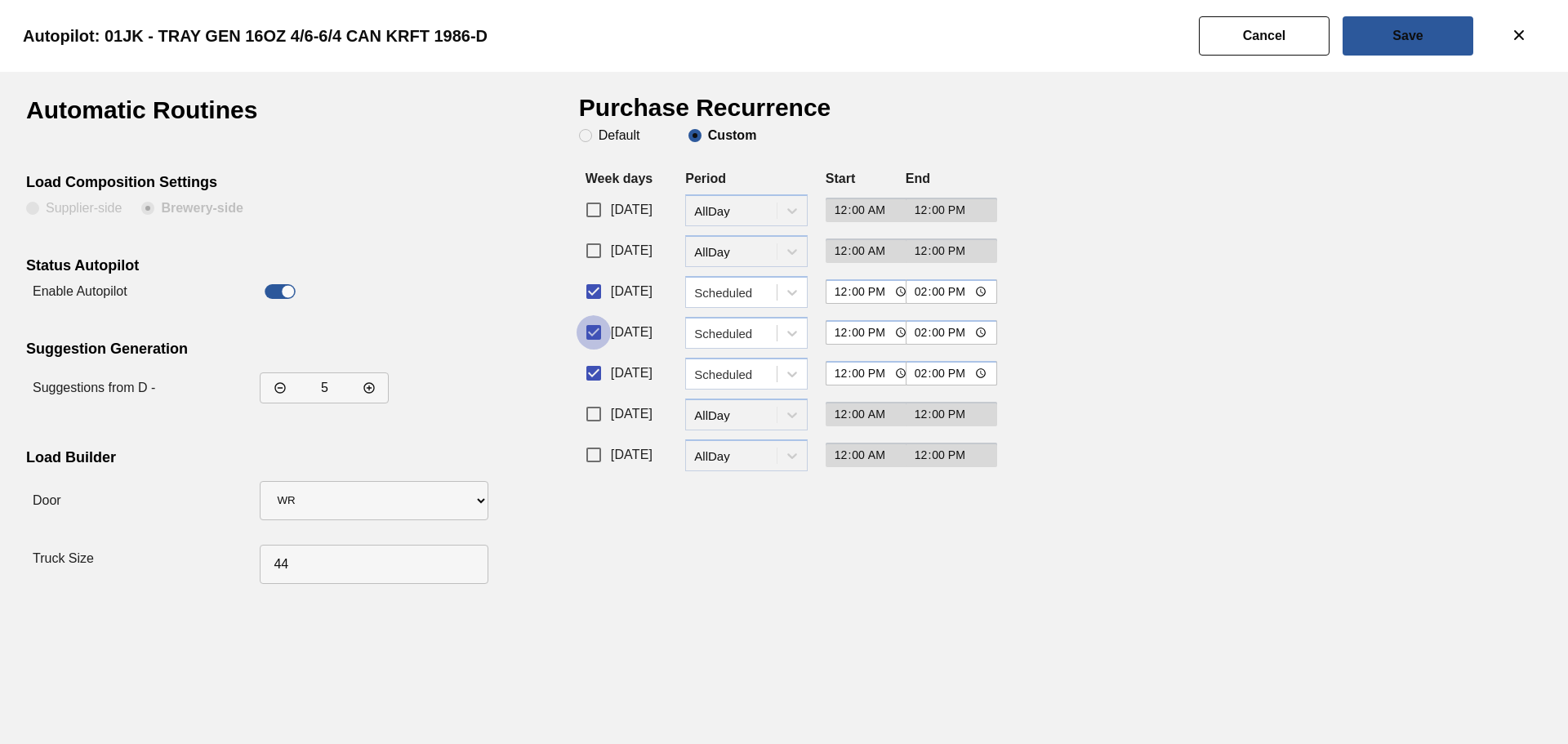
drag, startPoint x: 589, startPoint y: 336, endPoint x: 590, endPoint y: 369, distance: 33.0
click at [588, 338] on input "Wednesday" at bounding box center [593, 332] width 34 height 35
checkbox input "false"
click at [590, 370] on input "Thursday" at bounding box center [593, 373] width 34 height 35
checkbox input "false"
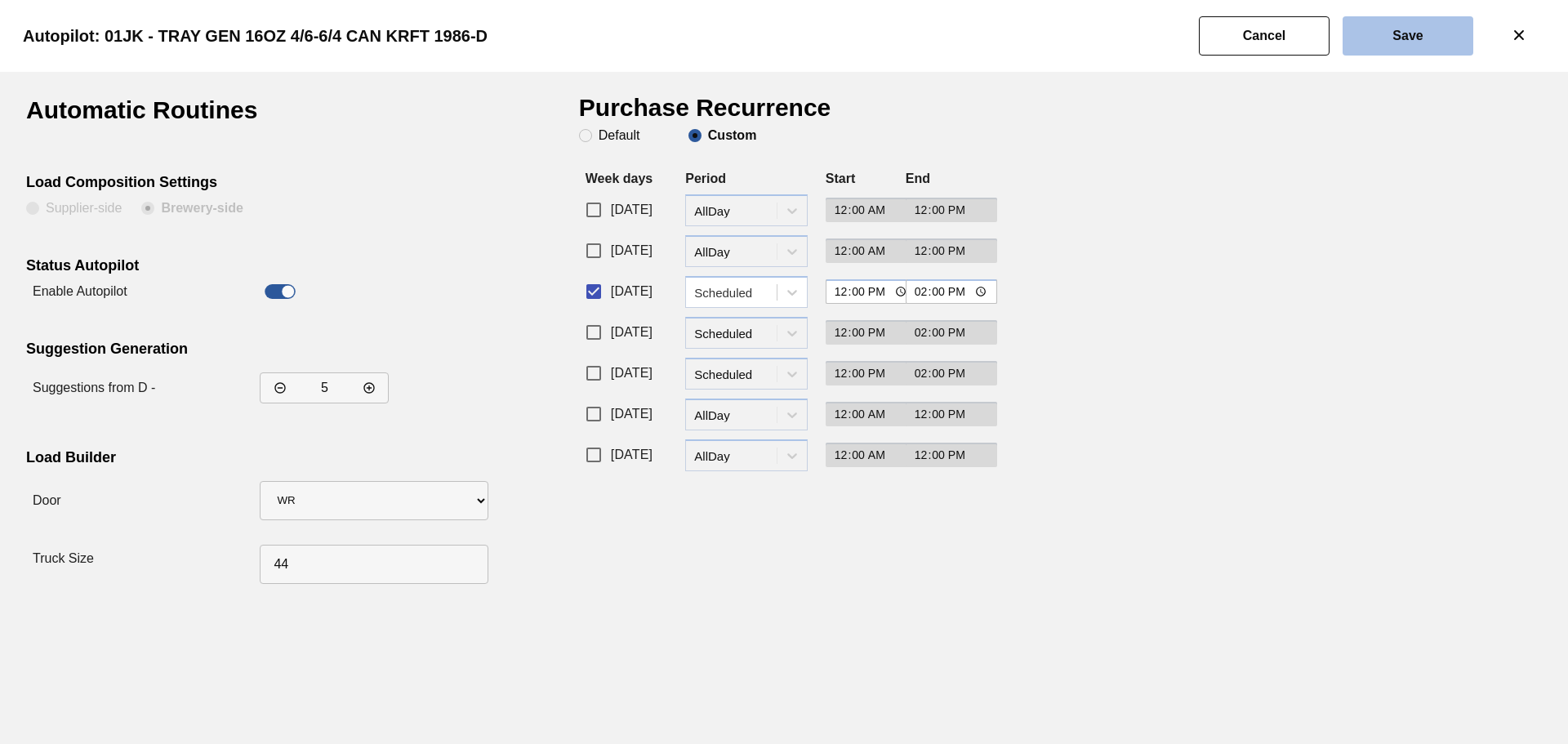
click at [1433, 42] on button "Save" at bounding box center [1408, 35] width 131 height 39
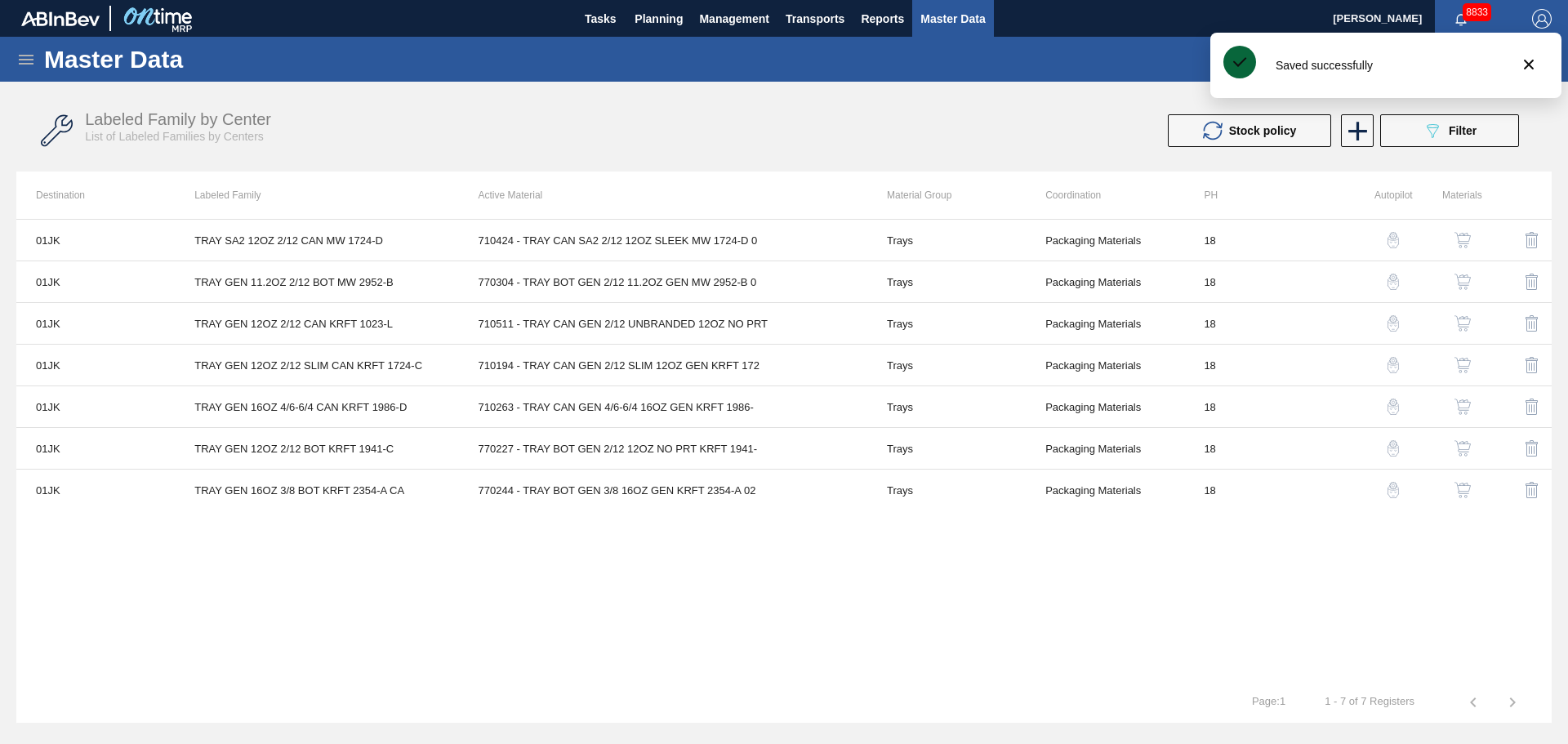
click at [1391, 447] on img "button" at bounding box center [1393, 449] width 16 height 16
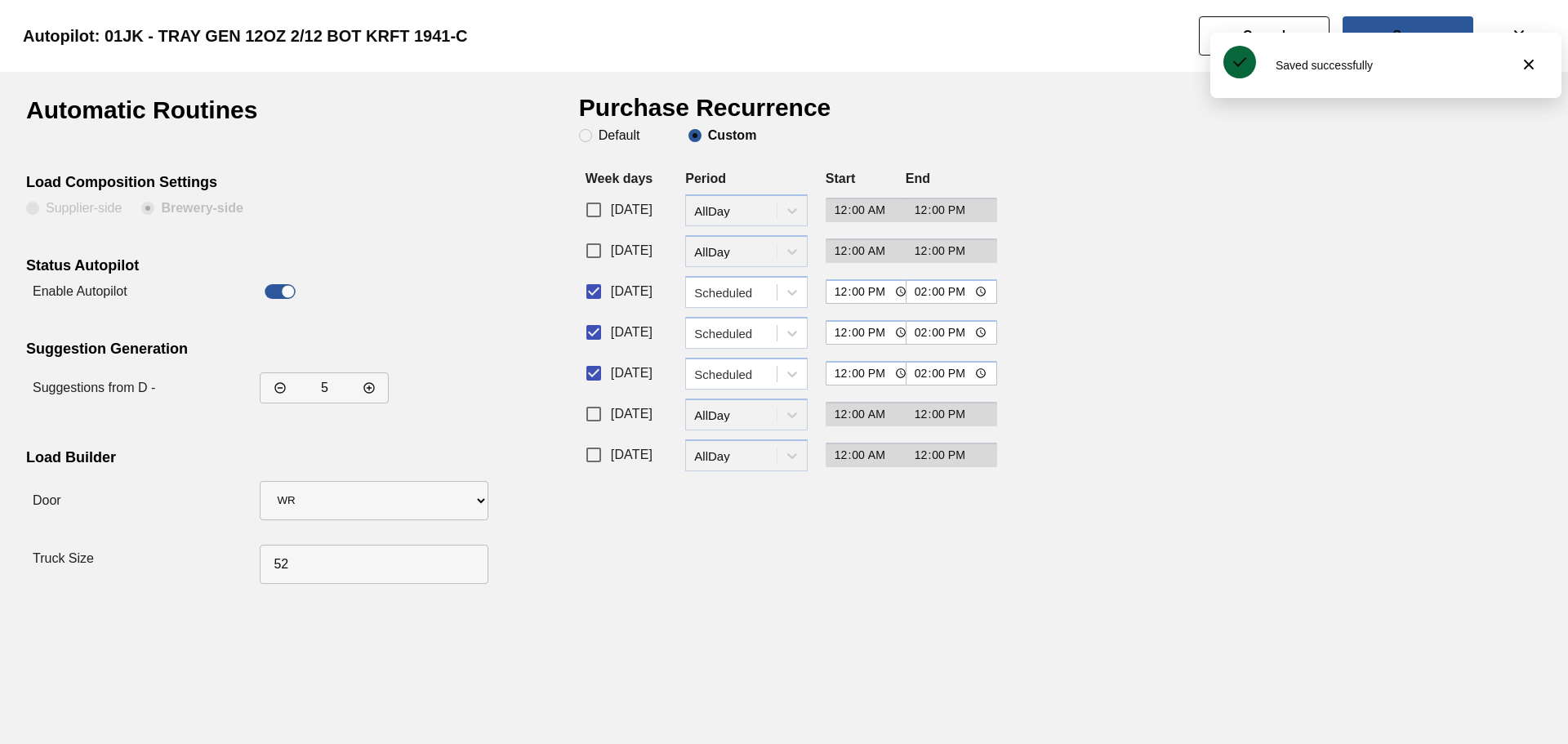
click at [605, 334] on input "Wednesday" at bounding box center [593, 332] width 34 height 35
checkbox input "false"
click at [594, 364] on input "Thursday" at bounding box center [593, 373] width 34 height 35
checkbox input "false"
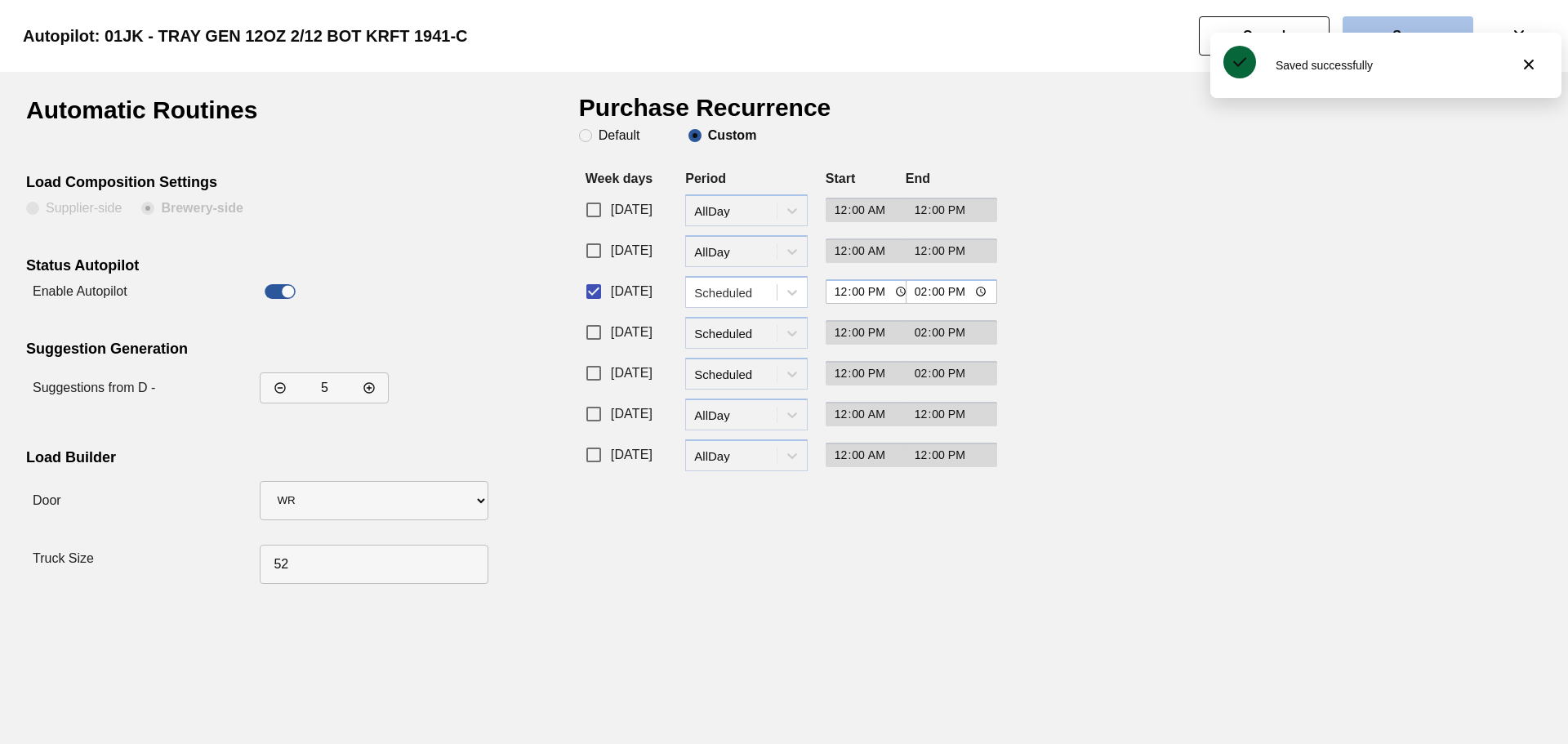
click at [1379, 18] on button "Save" at bounding box center [1408, 35] width 131 height 39
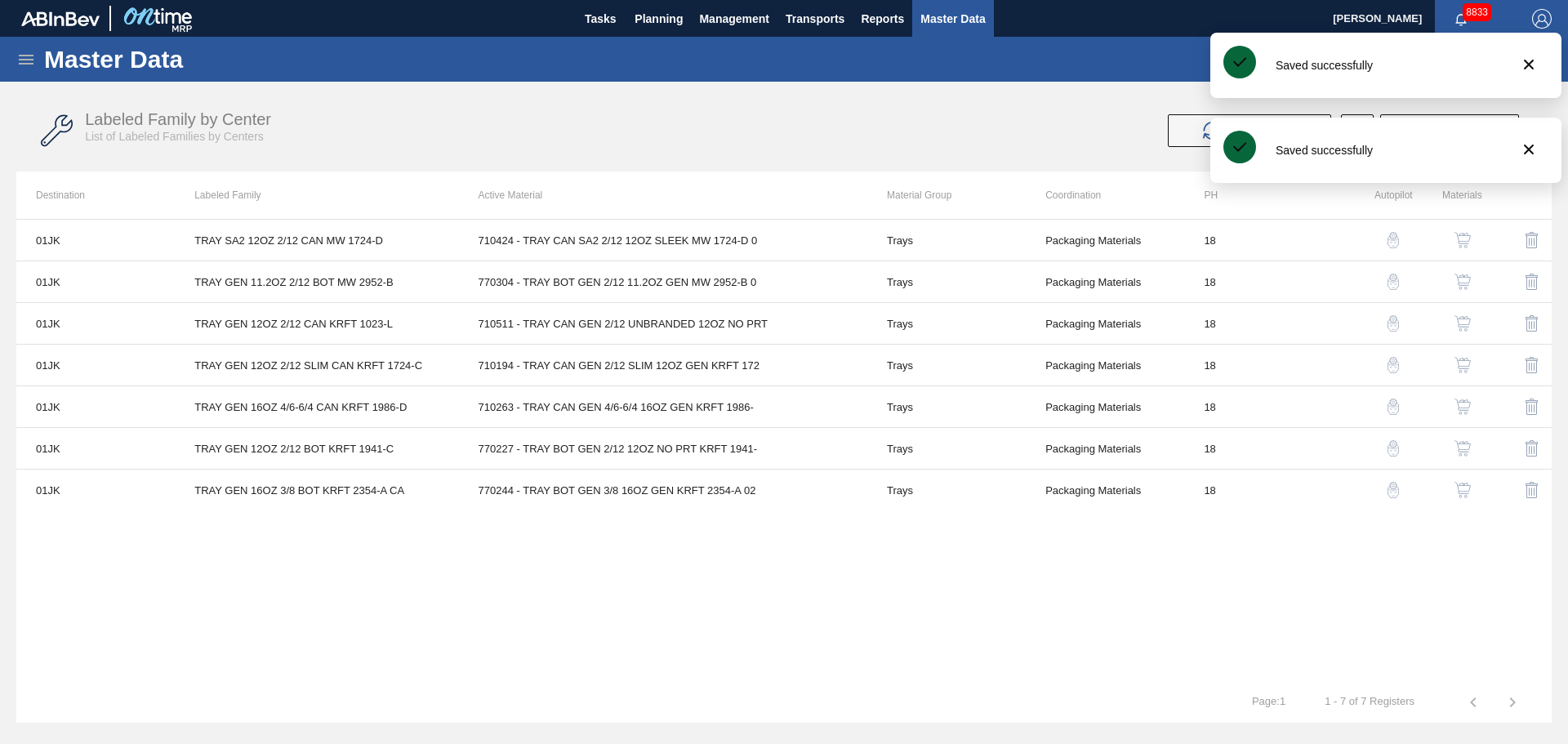
click at [1391, 491] on img "button" at bounding box center [1393, 490] width 16 height 16
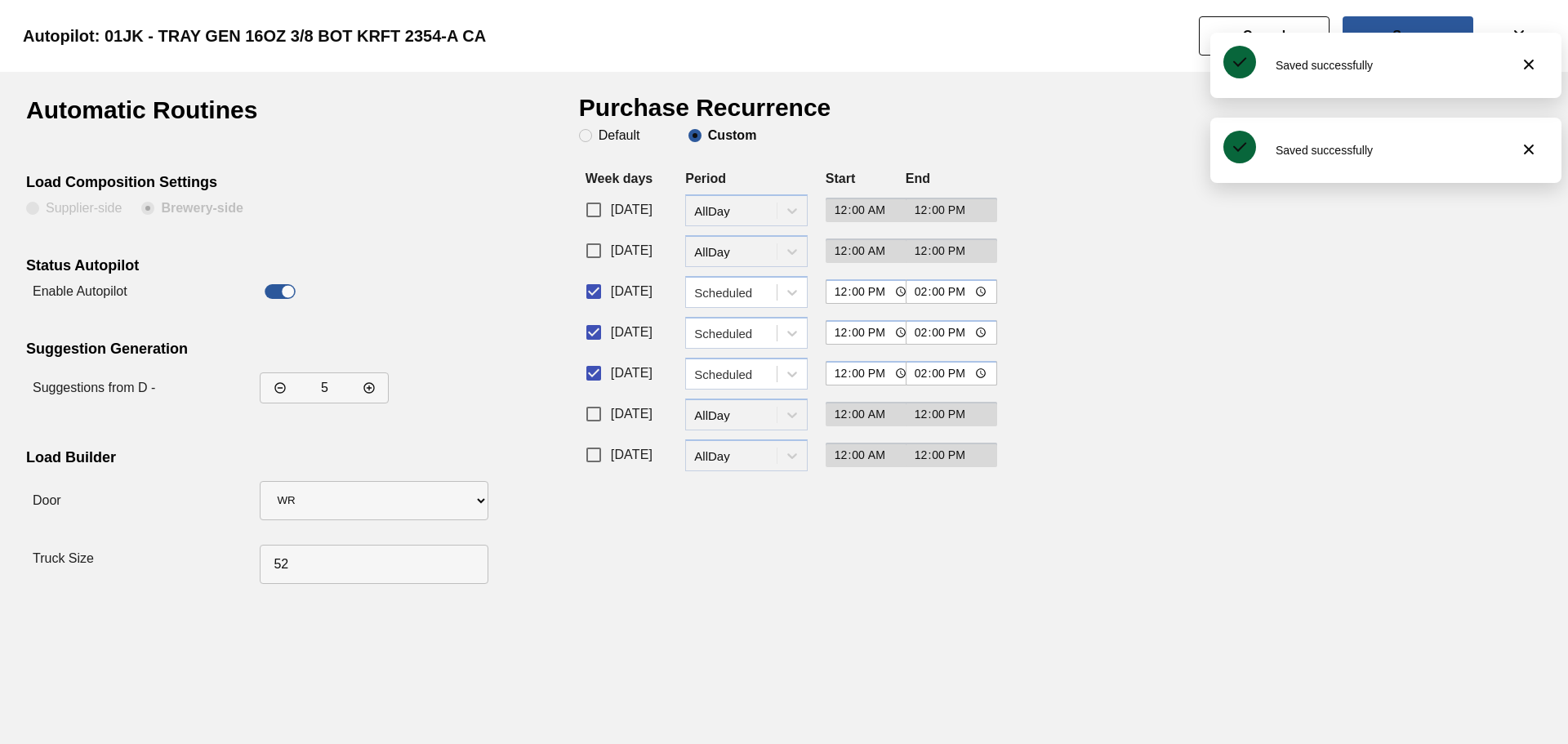
click at [587, 334] on input "Wednesday" at bounding box center [593, 332] width 34 height 35
checkbox input "false"
click at [593, 365] on input "Thursday" at bounding box center [593, 373] width 34 height 35
checkbox input "false"
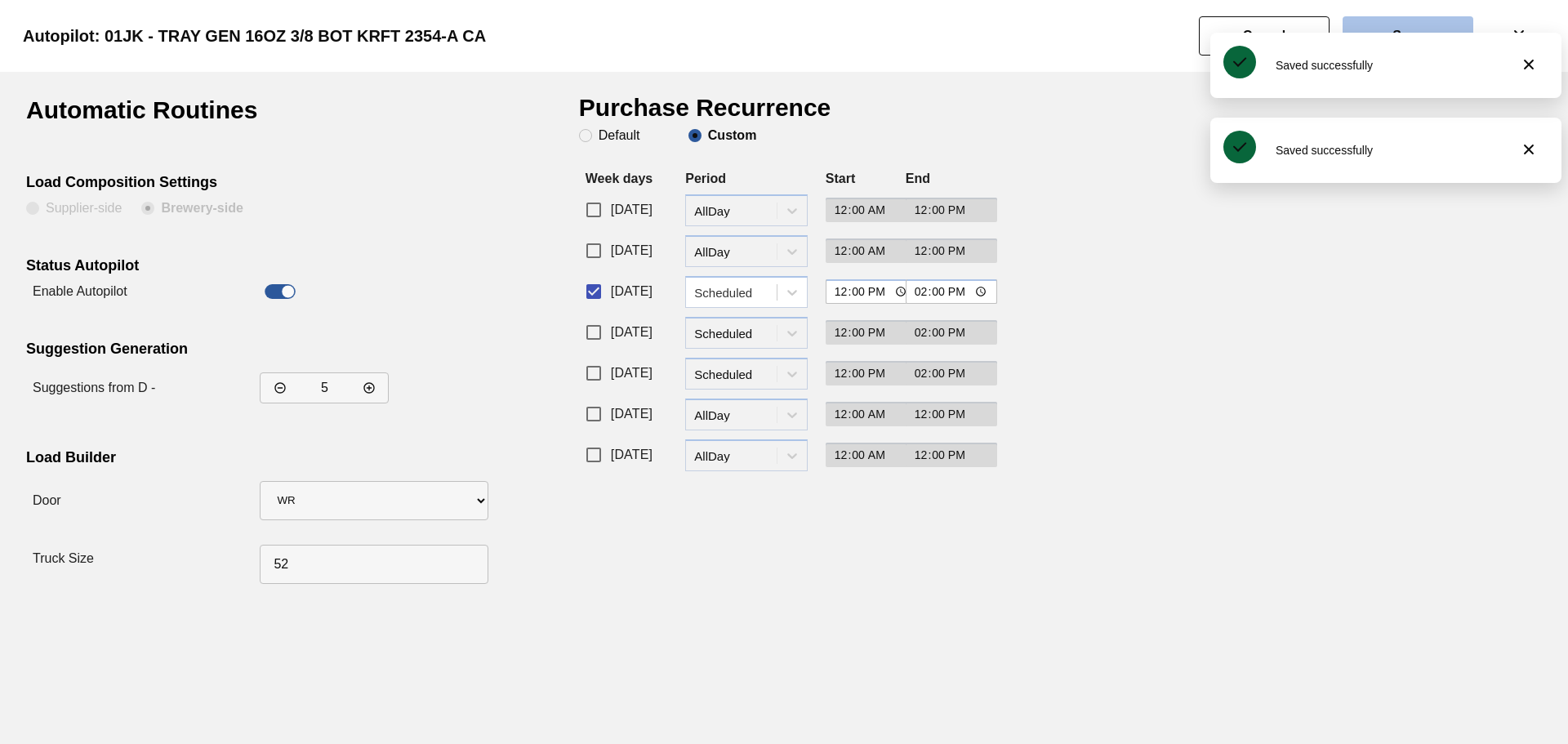
click at [1411, 25] on button "Save" at bounding box center [1408, 35] width 131 height 39
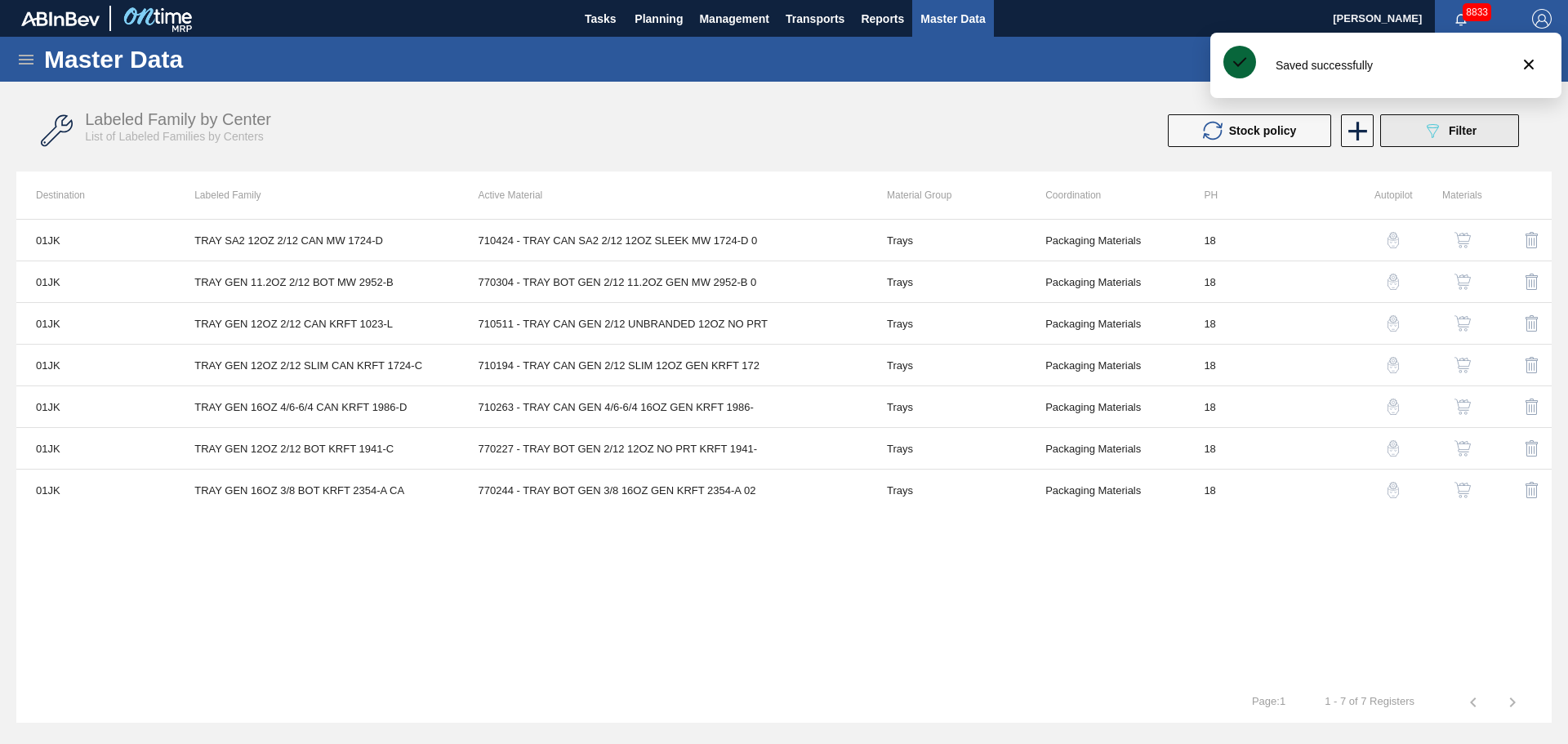
click at [1450, 133] on span "Filter" at bounding box center [1462, 130] width 27 height 13
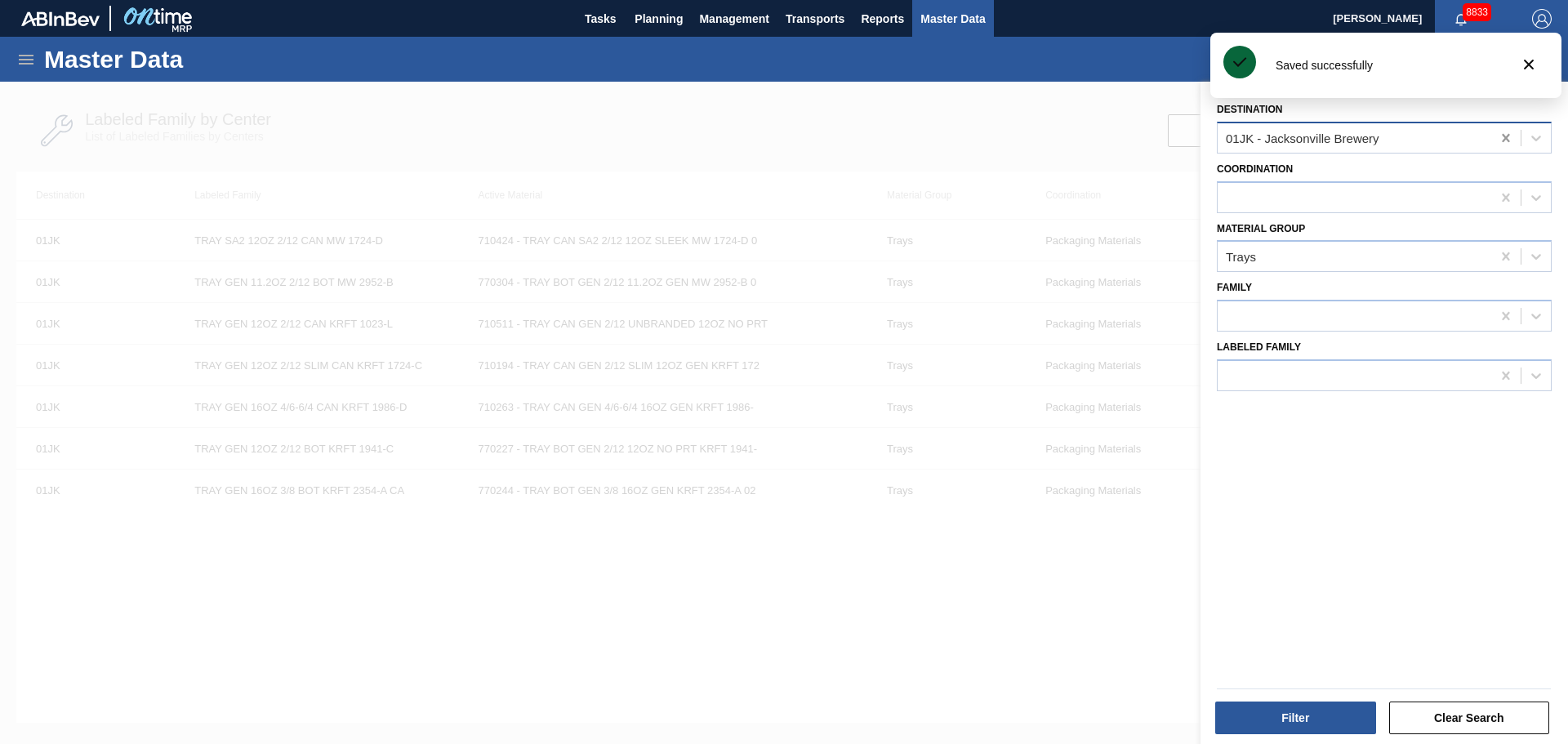
click at [1497, 137] on icon at bounding box center [1505, 138] width 16 height 16
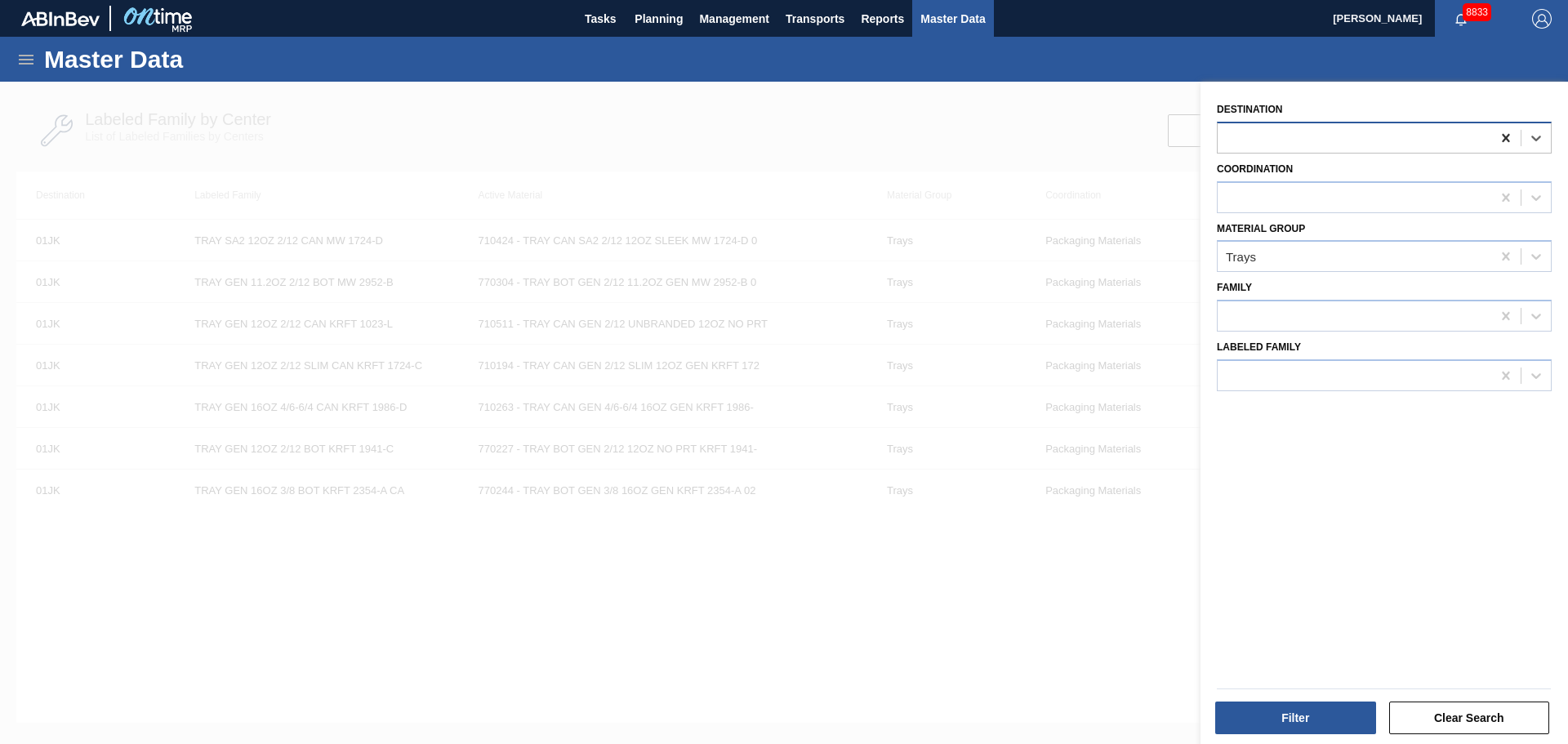
type input "h"
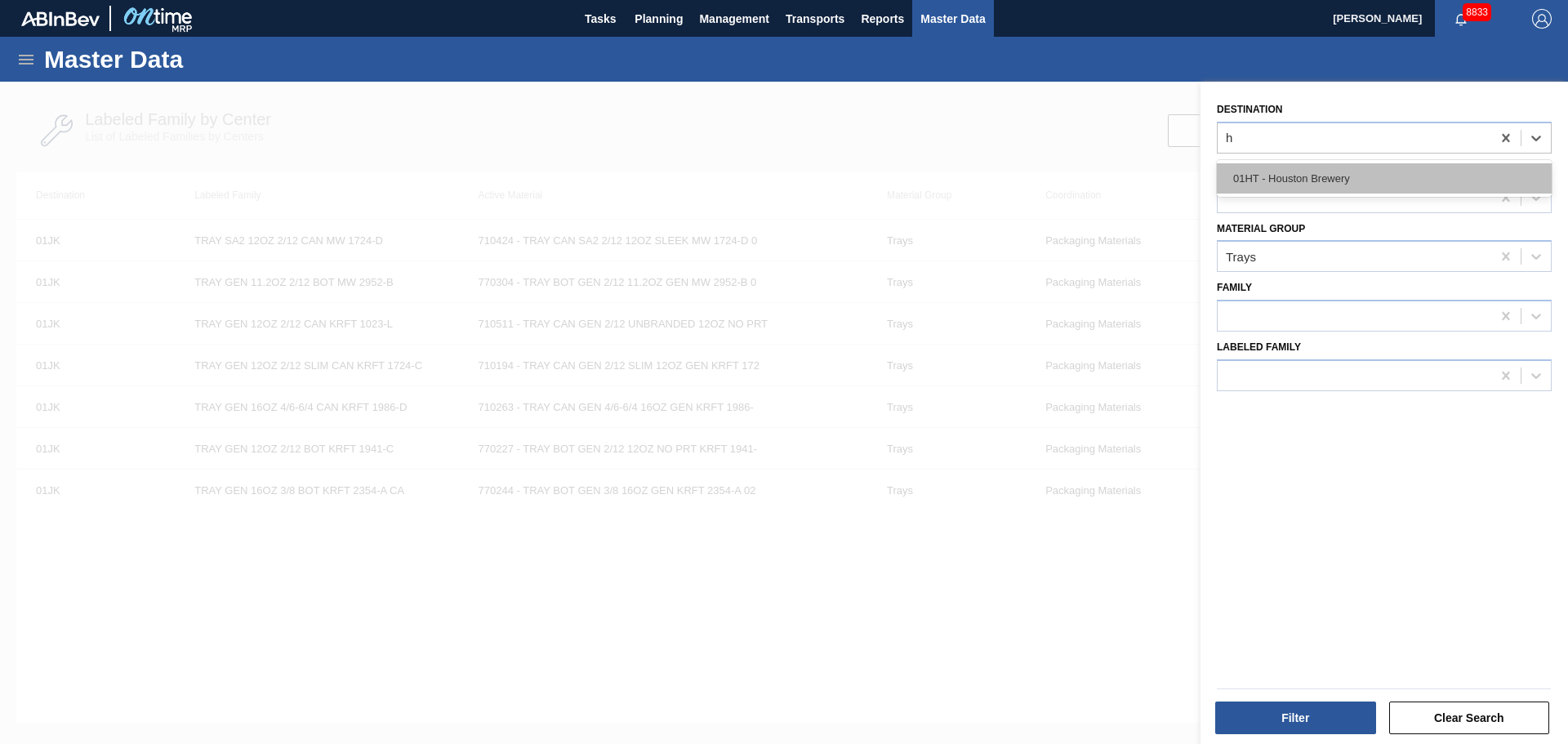
click at [1365, 175] on div "01HT - Houston Brewery" at bounding box center [1384, 179] width 335 height 30
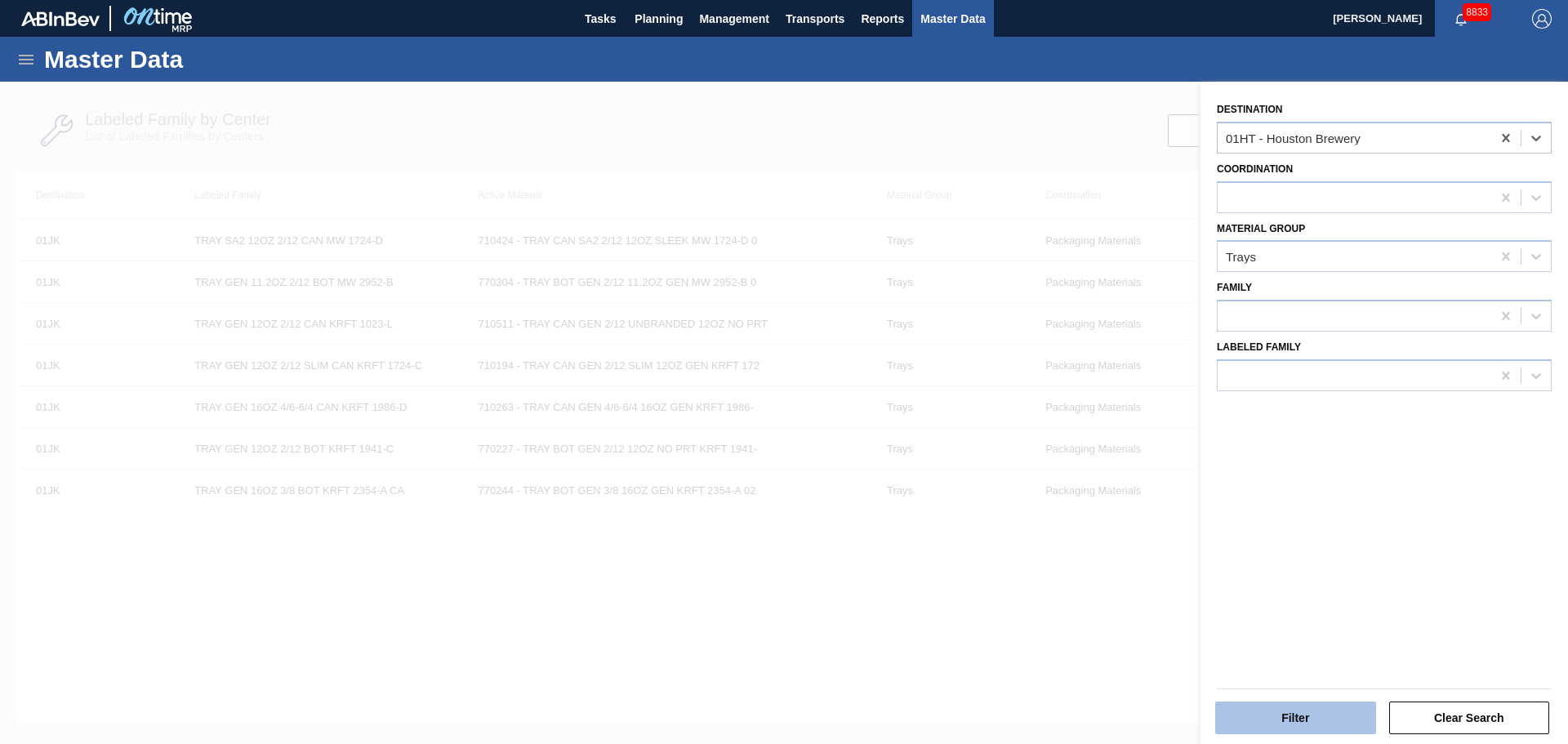
click at [1319, 717] on button "Filter" at bounding box center [1296, 717] width 161 height 33
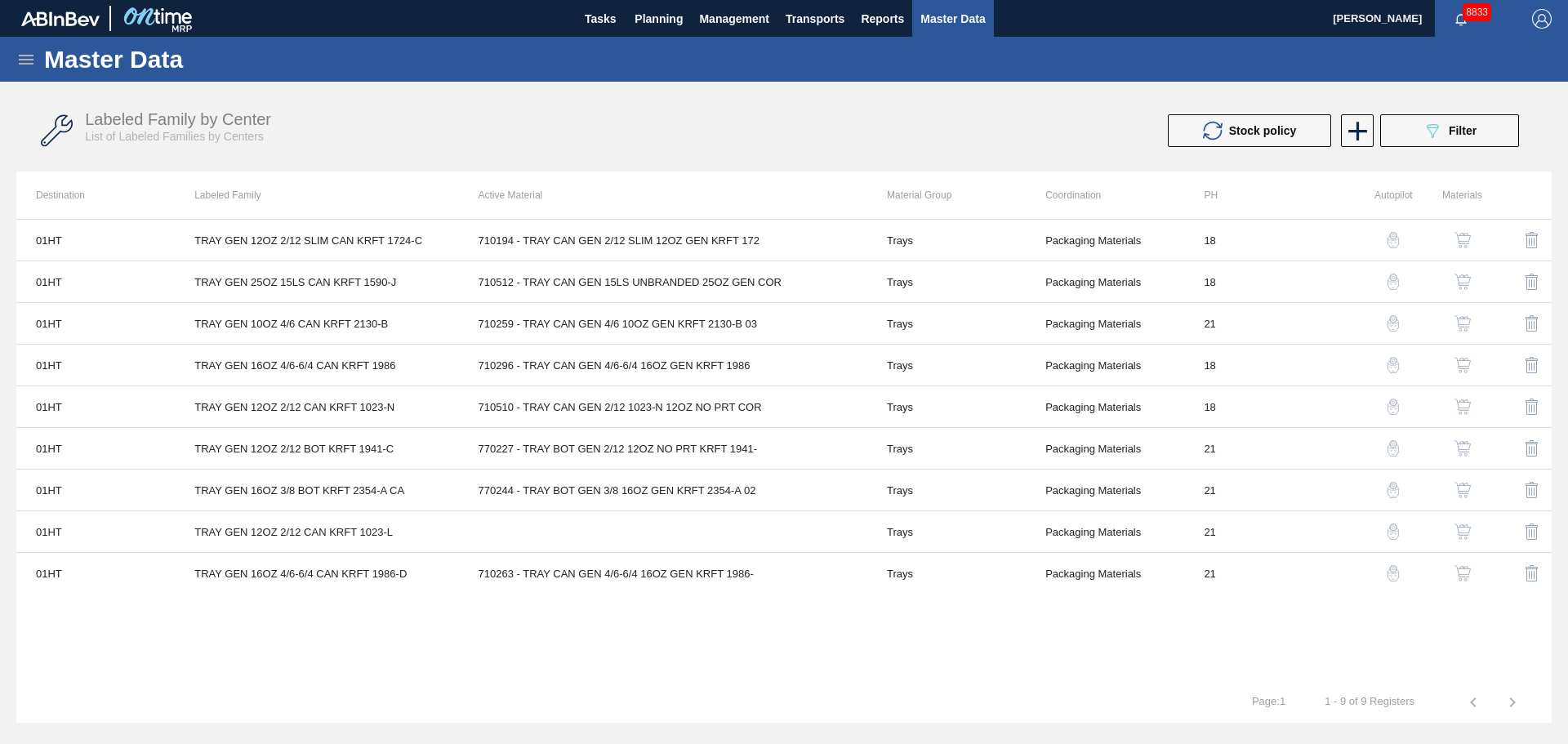
click at [1393, 241] on img "button" at bounding box center [1393, 240] width 16 height 16
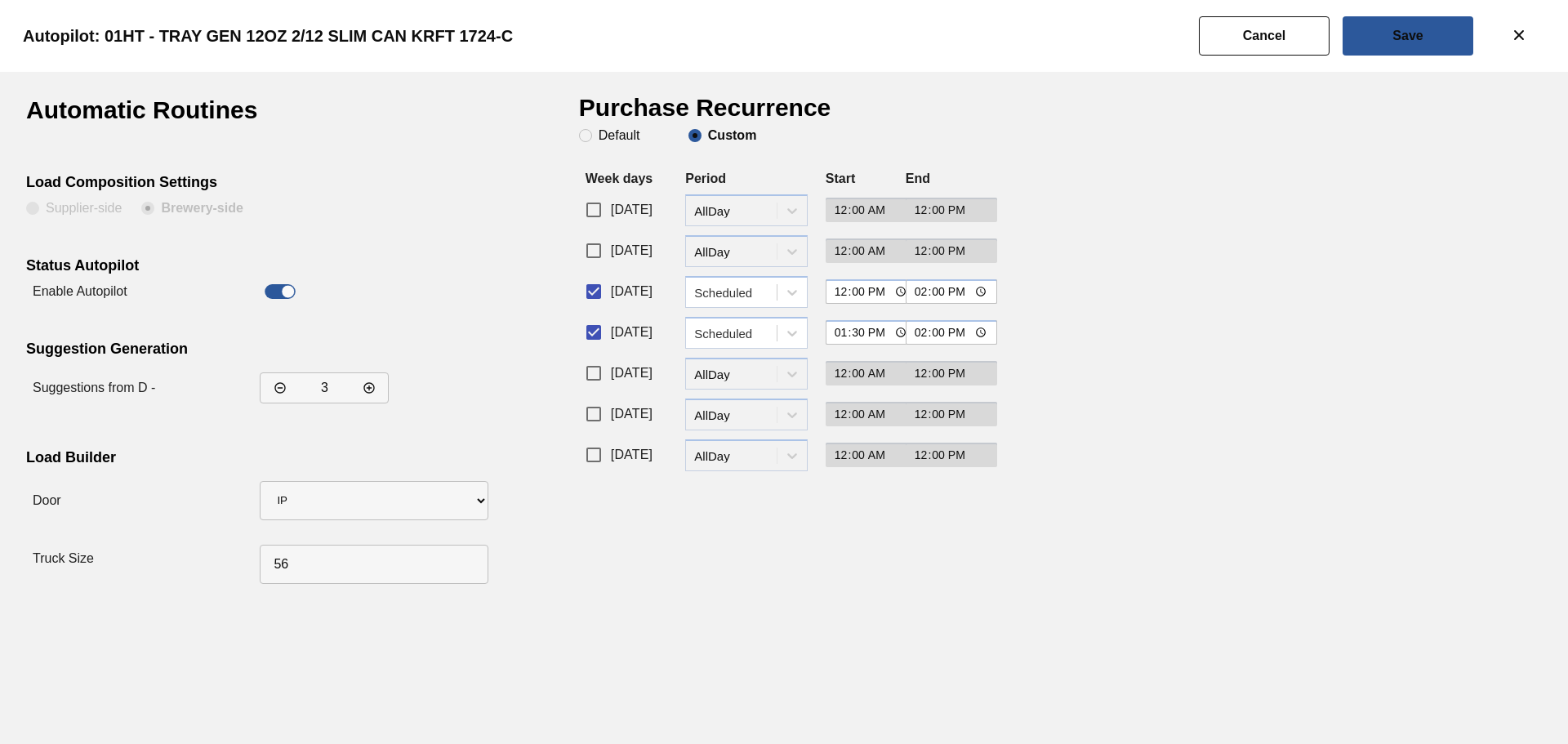
click at [603, 326] on input "Wednesday" at bounding box center [593, 332] width 34 height 35
checkbox input "false"
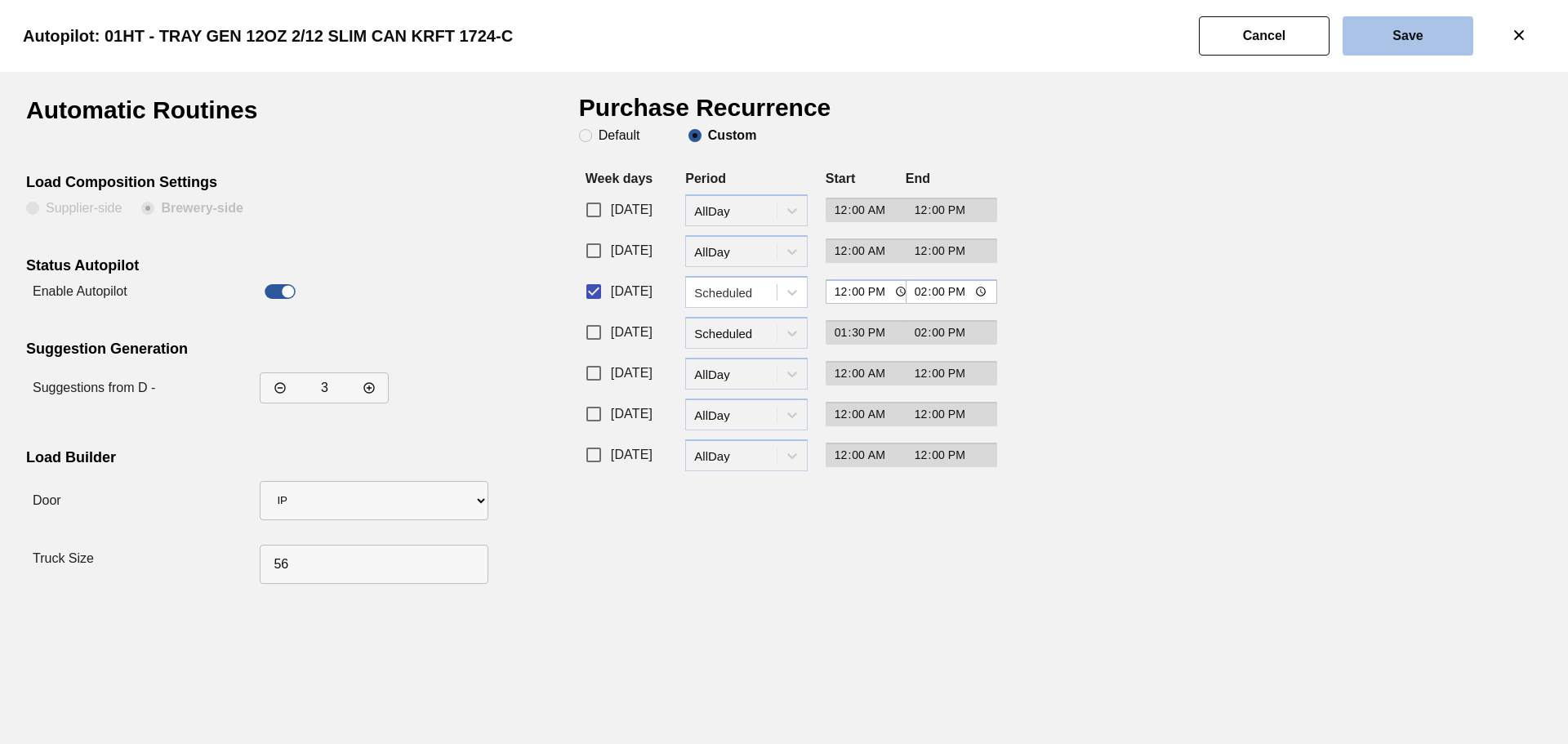
click at [1412, 45] on button "Save" at bounding box center [1408, 35] width 131 height 39
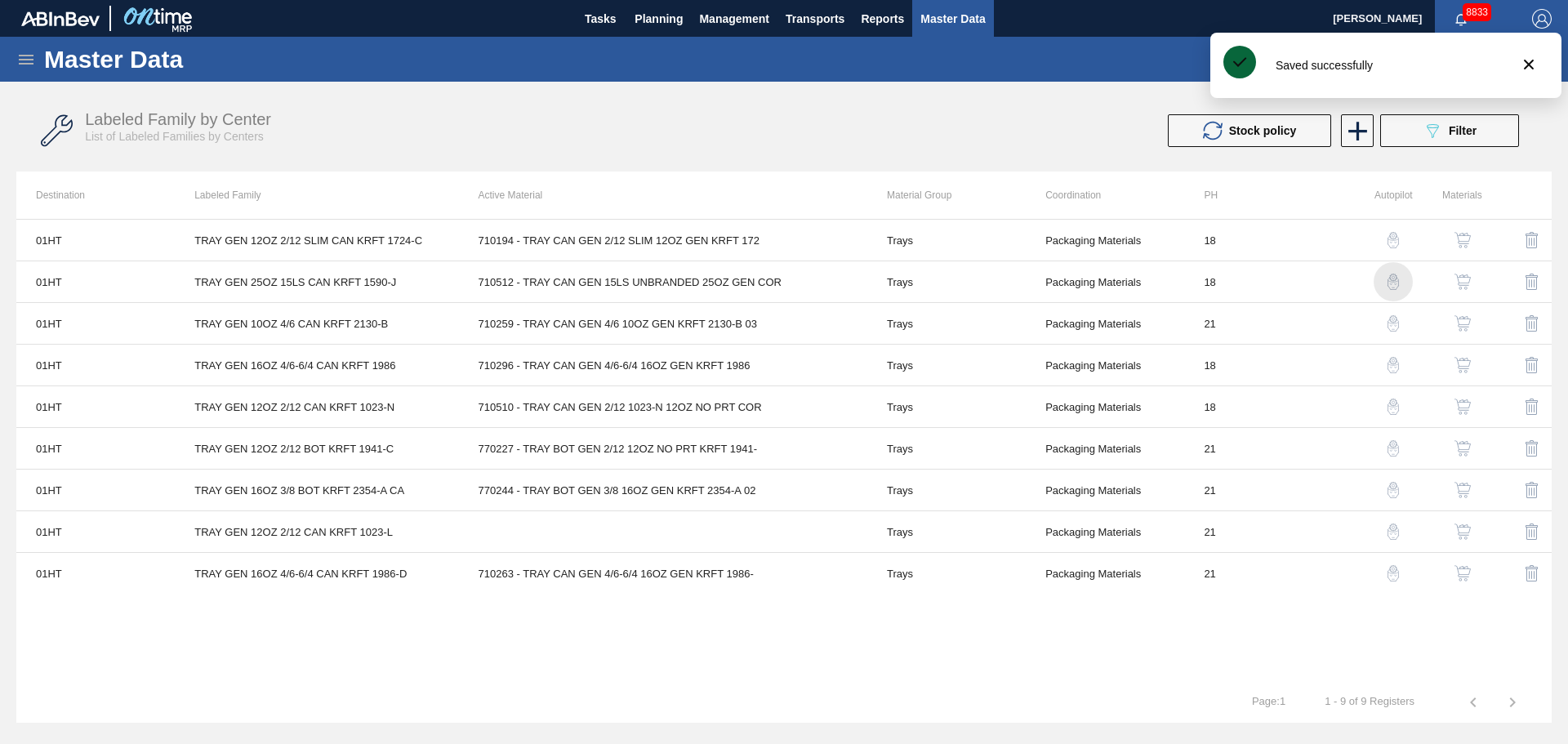
click at [1392, 287] on img "button" at bounding box center [1393, 281] width 16 height 16
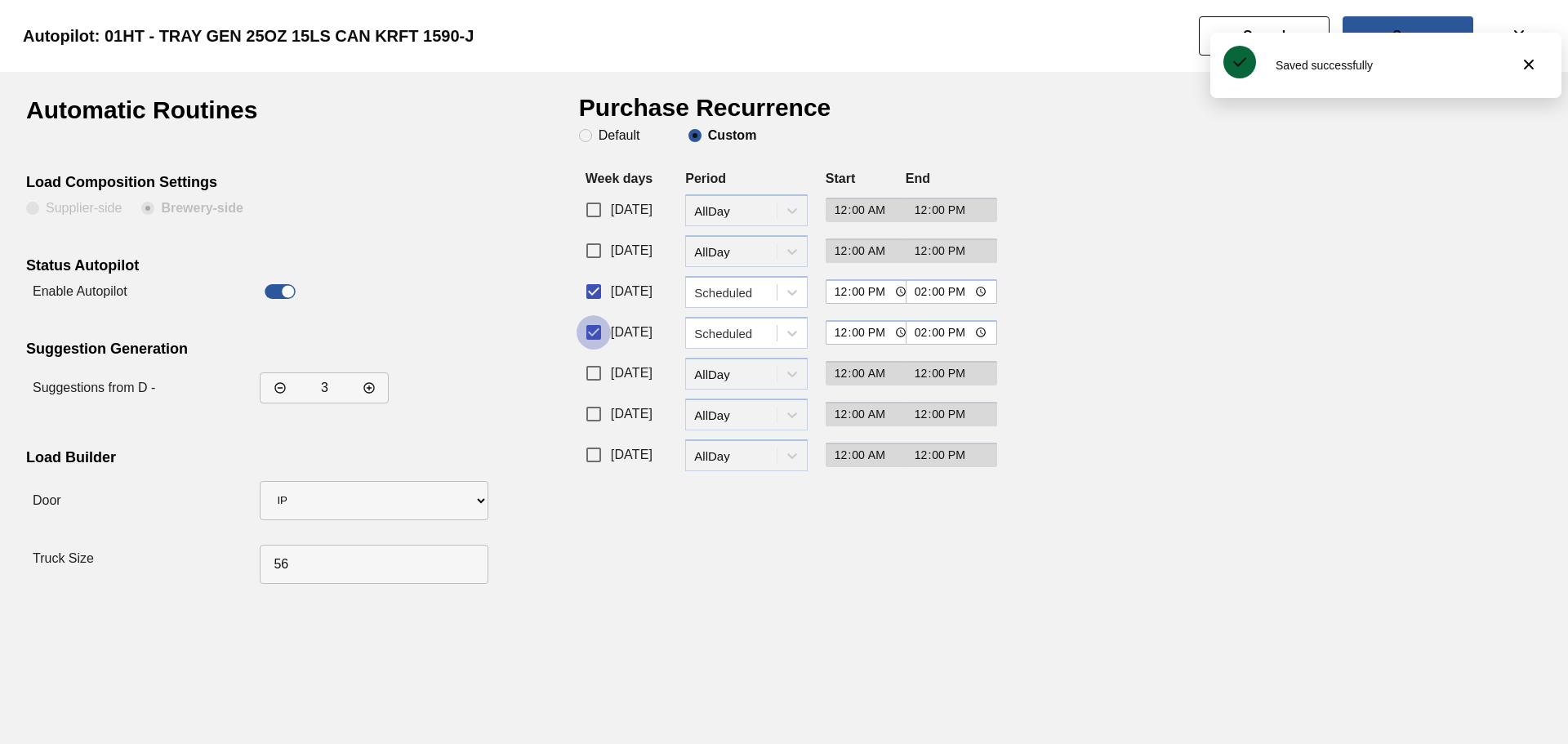
click at [597, 336] on input "Wednesday" at bounding box center [593, 332] width 34 height 35
checkbox input "false"
click at [1404, 23] on button "Save" at bounding box center [1408, 35] width 131 height 39
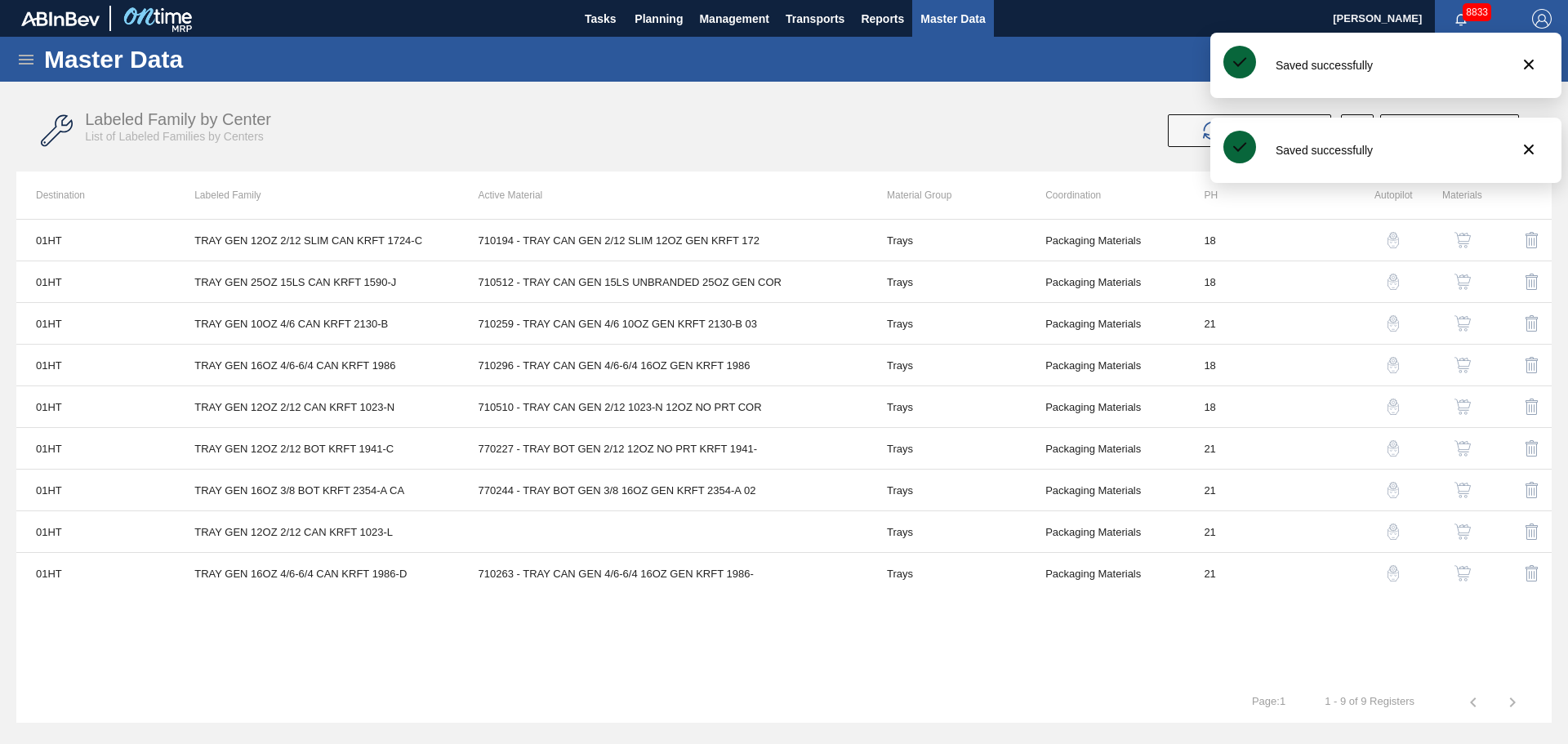
click at [1393, 366] on img "button" at bounding box center [1393, 365] width 16 height 16
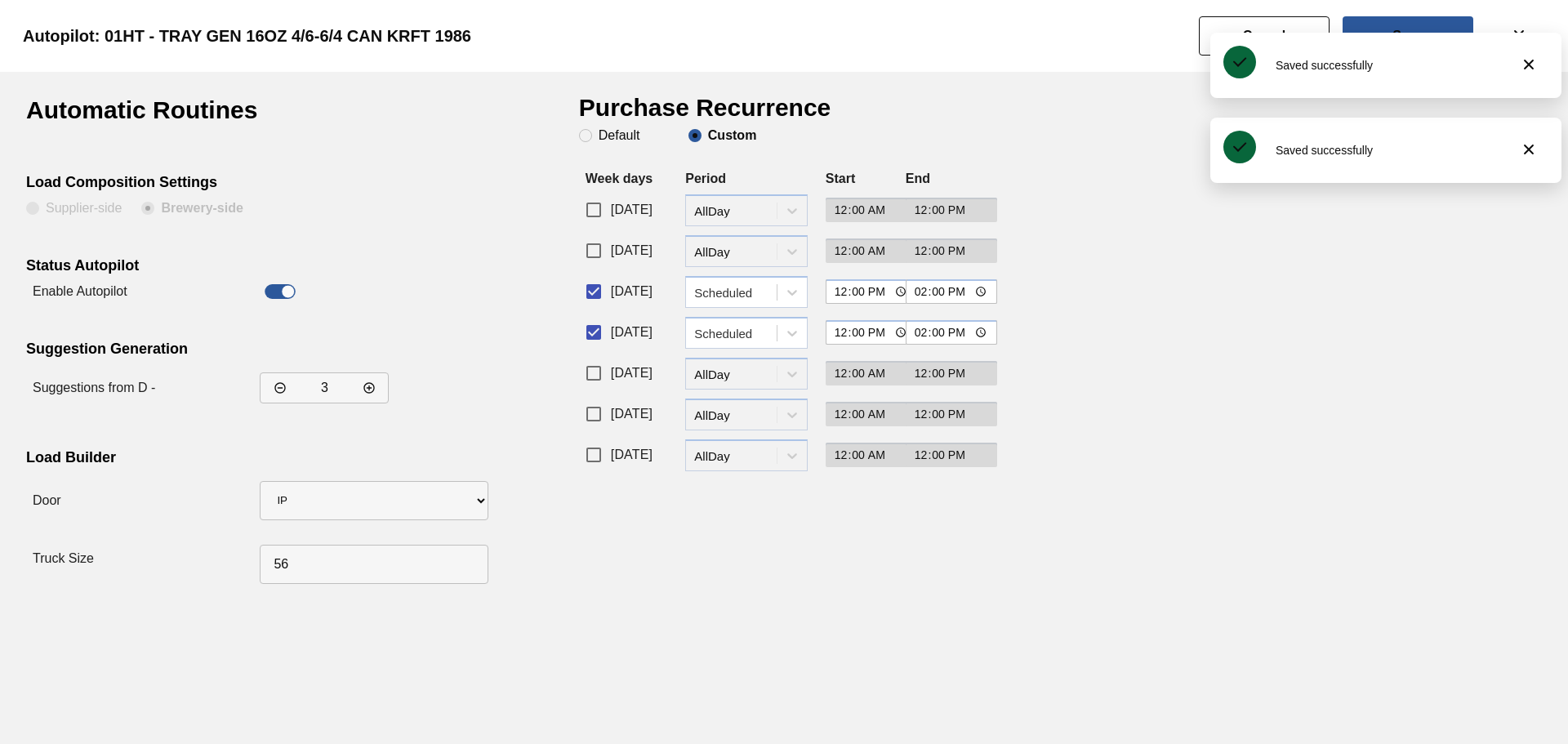
click at [588, 332] on input "Wednesday" at bounding box center [593, 332] width 34 height 35
checkbox input "false"
click at [1401, 19] on button "Save" at bounding box center [1408, 35] width 131 height 39
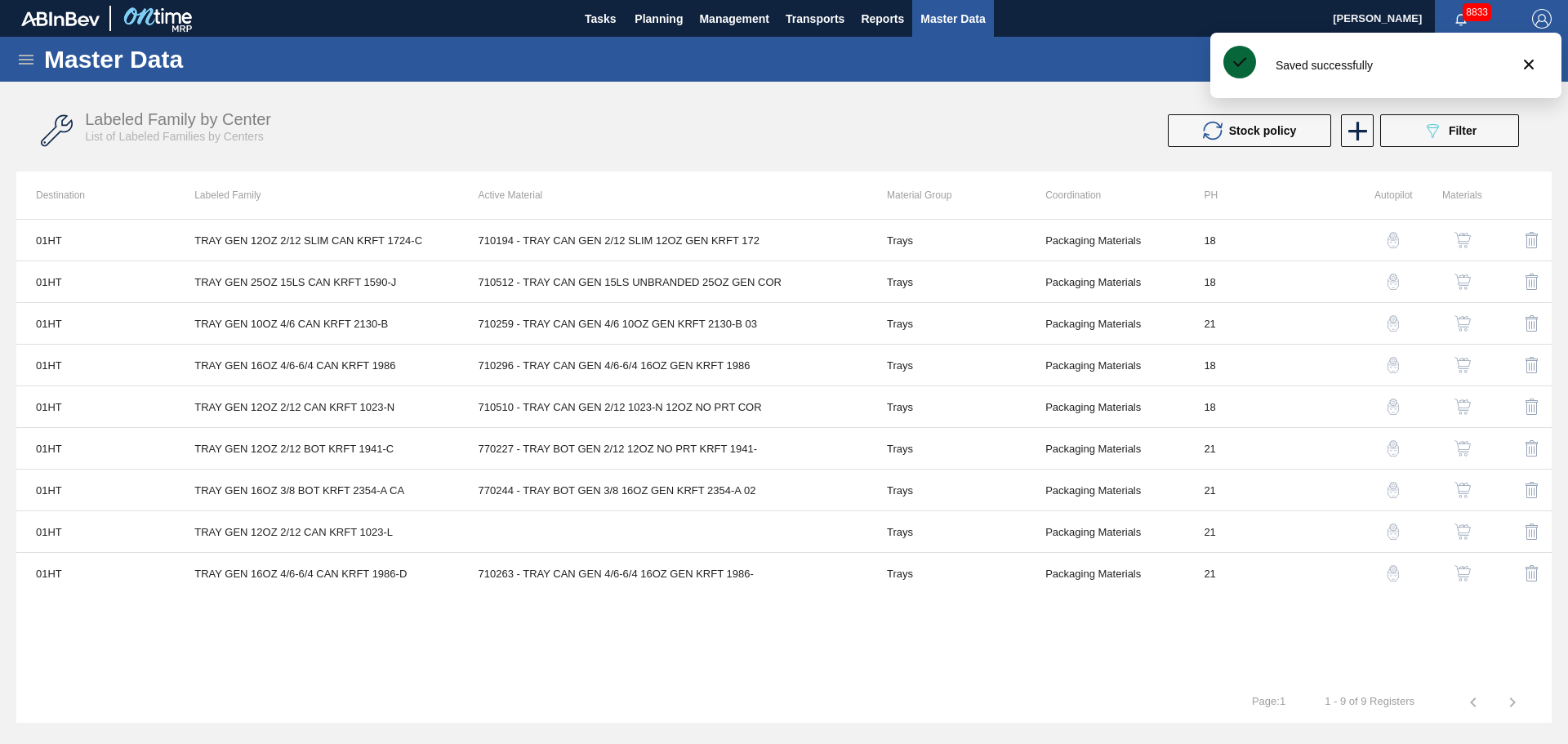
click at [1391, 408] on img "button" at bounding box center [1393, 407] width 16 height 16
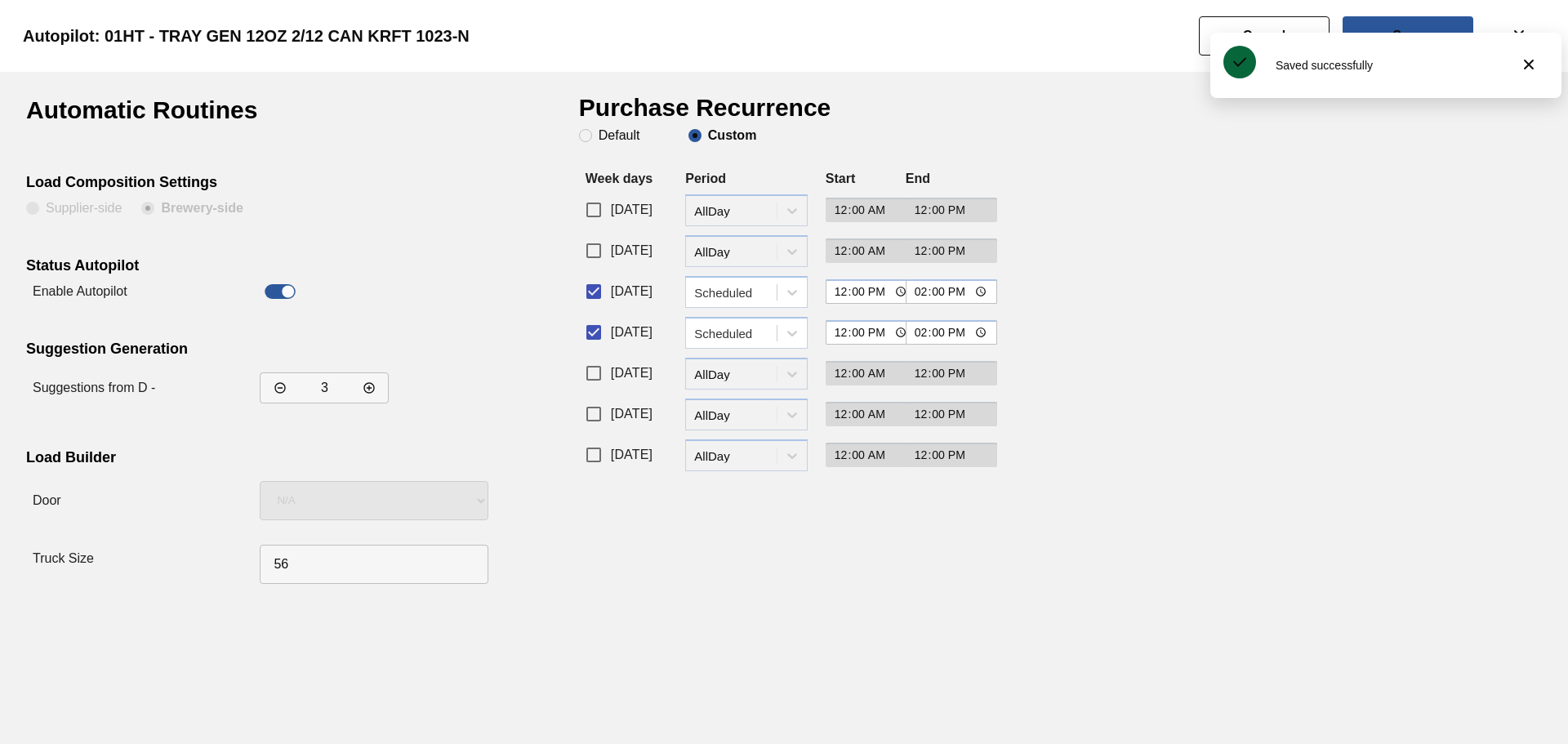
click at [595, 341] on input "Wednesday" at bounding box center [593, 332] width 34 height 35
checkbox input "false"
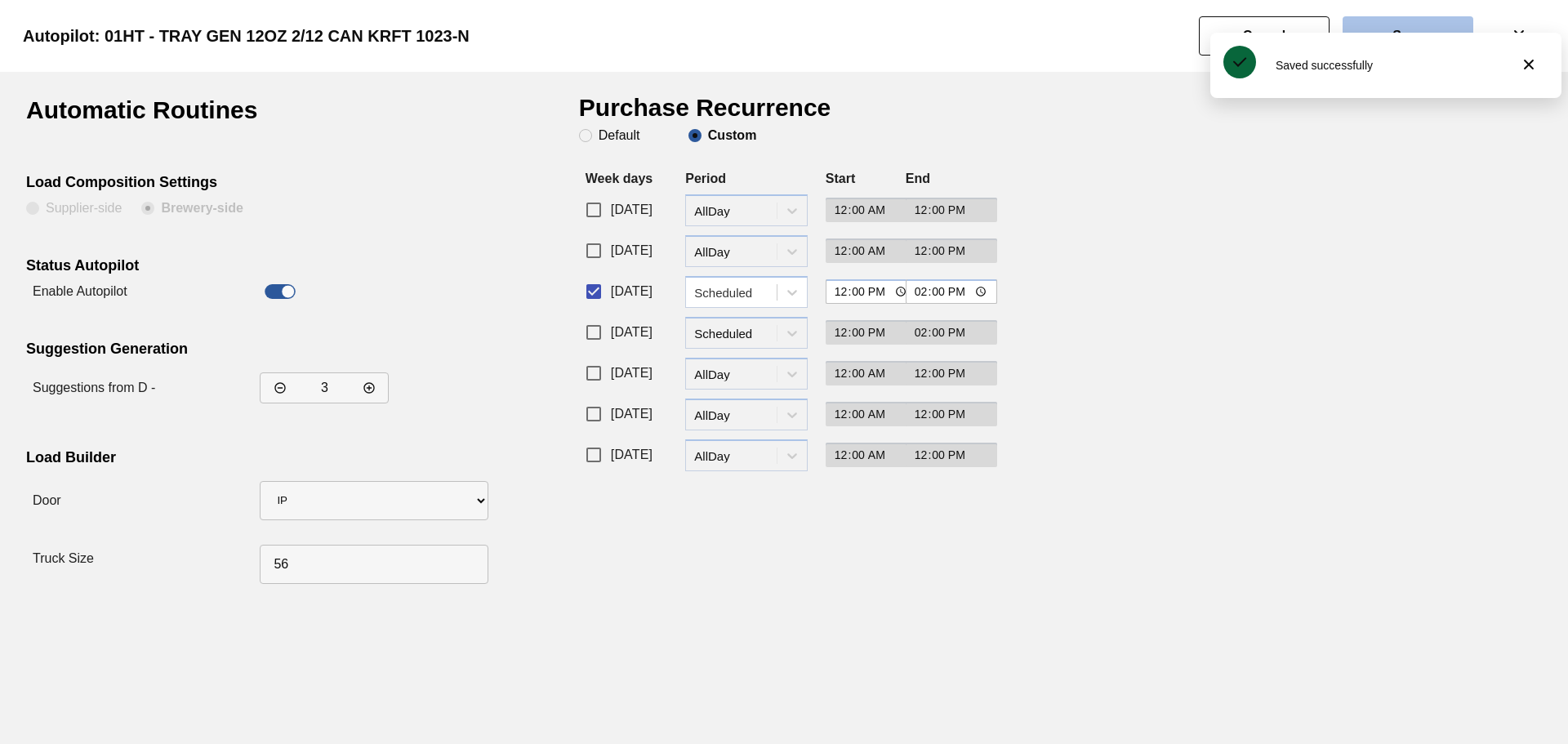
click at [1384, 23] on button "Save" at bounding box center [1408, 35] width 131 height 39
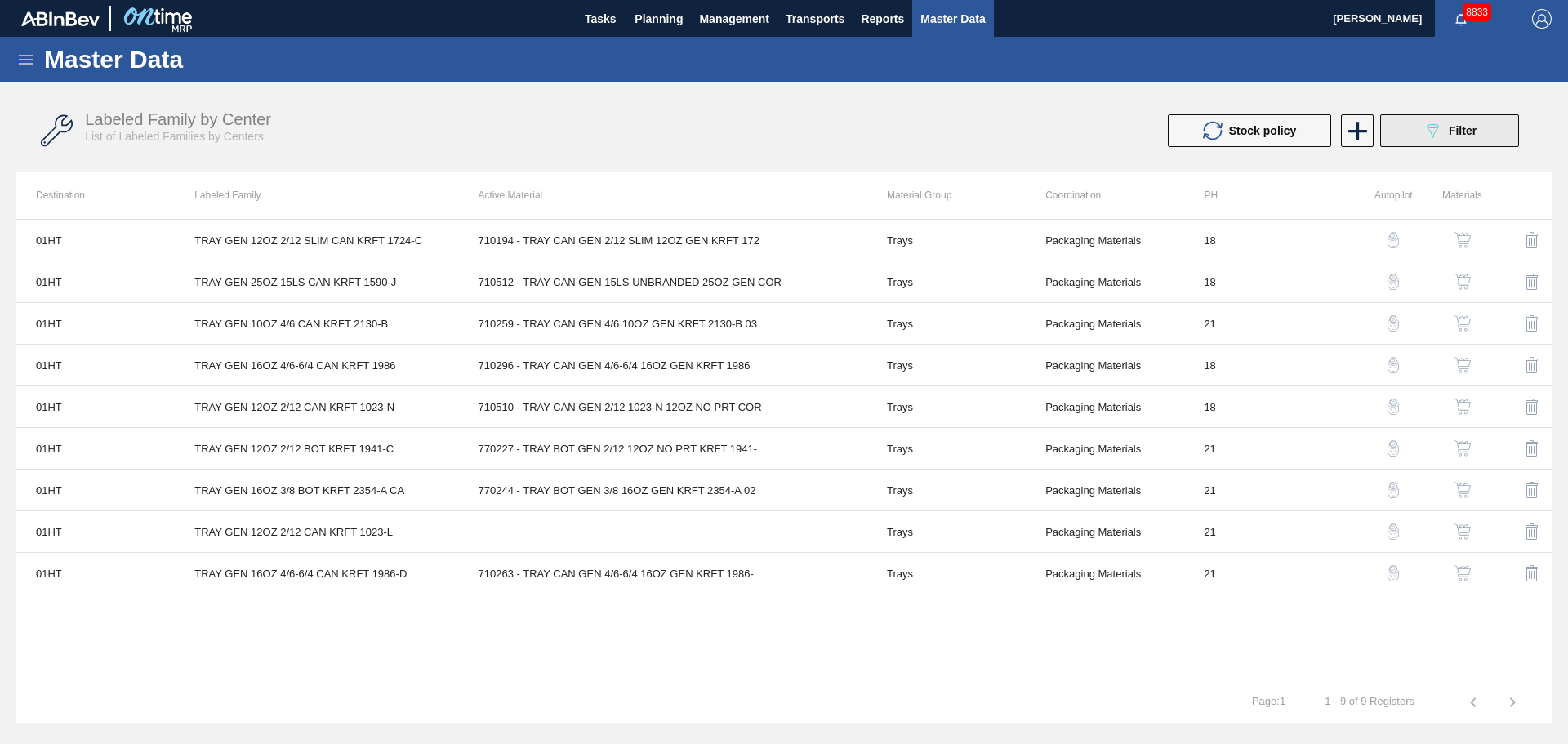
click at [1434, 134] on icon at bounding box center [1433, 131] width 12 height 14
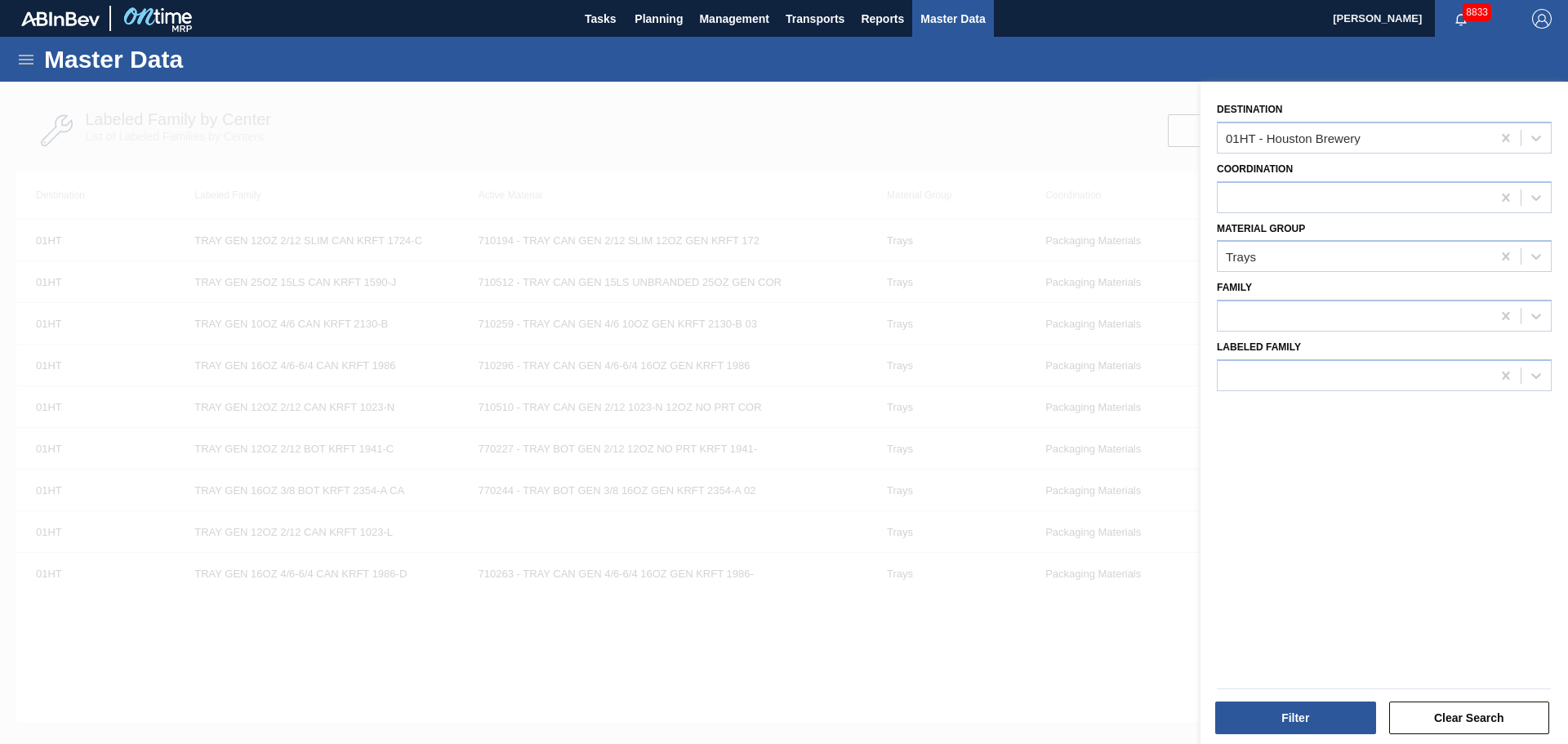
click at [969, 123] on div at bounding box center [784, 453] width 1568 height 744
